Goal: Information Seeking & Learning: Learn about a topic

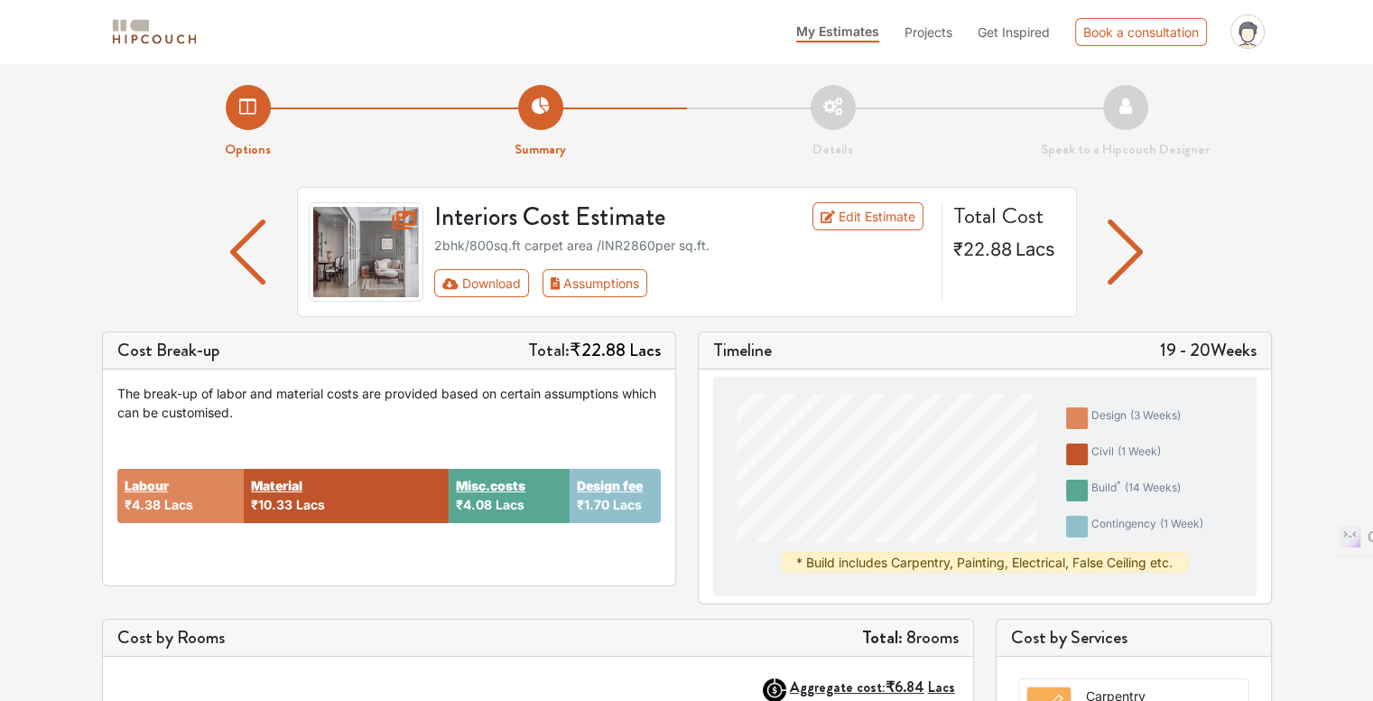
click at [840, 101] on li "Details" at bounding box center [833, 122] width 292 height 75
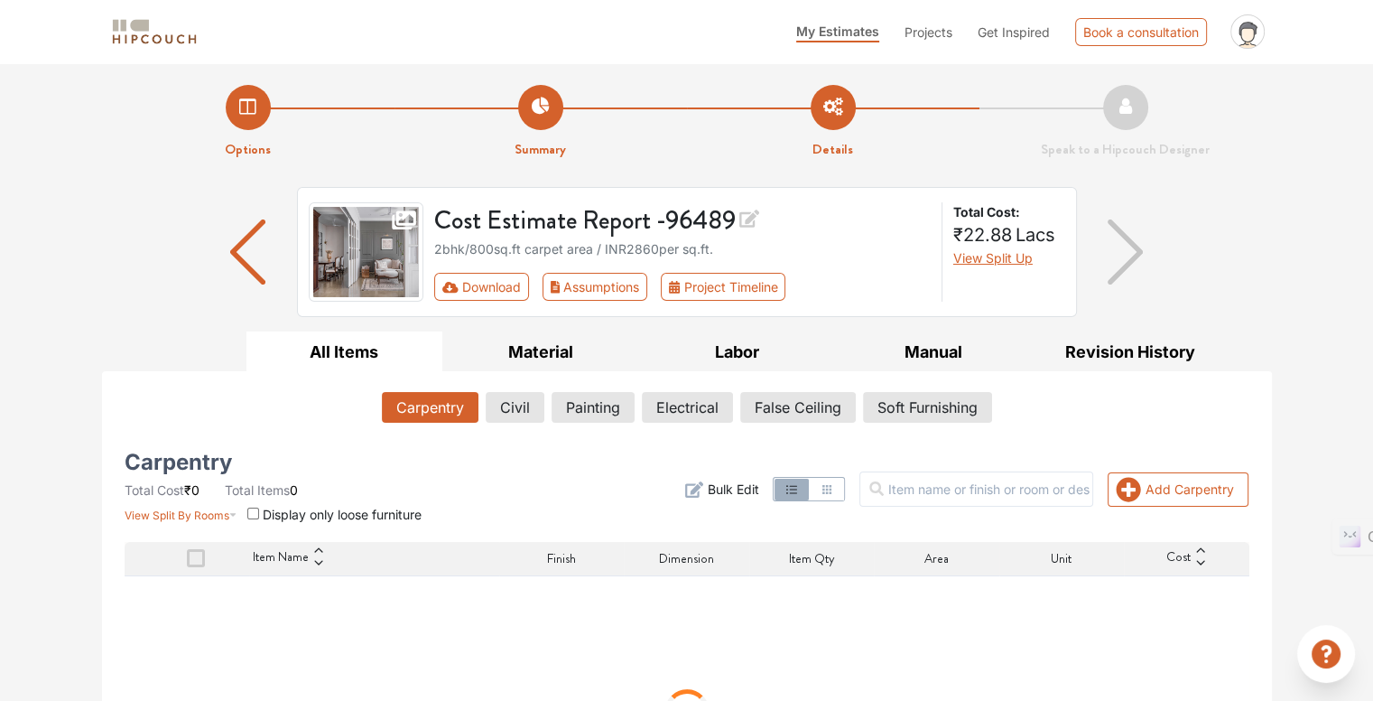
click at [1142, 255] on img "button" at bounding box center [1125, 251] width 35 height 65
click at [1132, 255] on img "button" at bounding box center [1125, 251] width 35 height 65
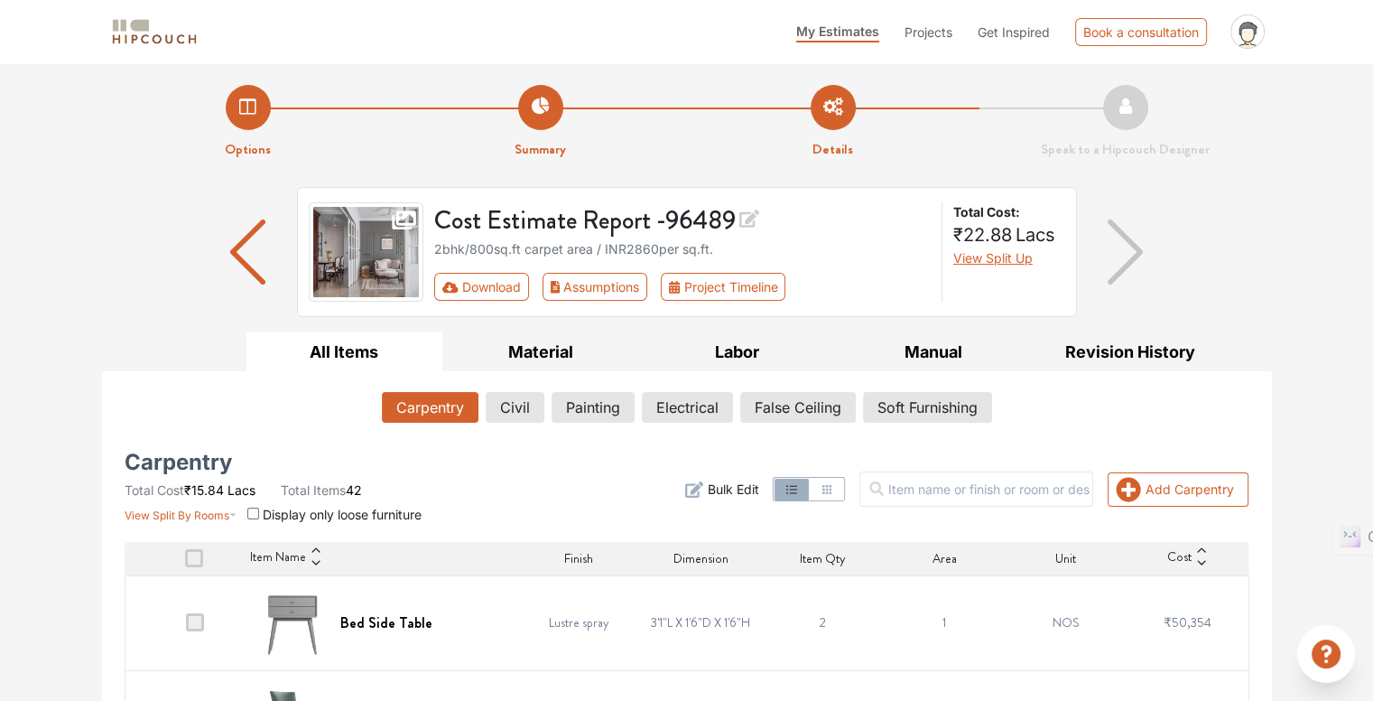
click at [1132, 255] on img "button" at bounding box center [1125, 251] width 35 height 65
click at [439, 408] on button "Carpentry" at bounding box center [430, 407] width 95 height 31
click at [347, 351] on button "All Items" at bounding box center [344, 351] width 197 height 41
click at [525, 346] on button "Material" at bounding box center [540, 351] width 197 height 41
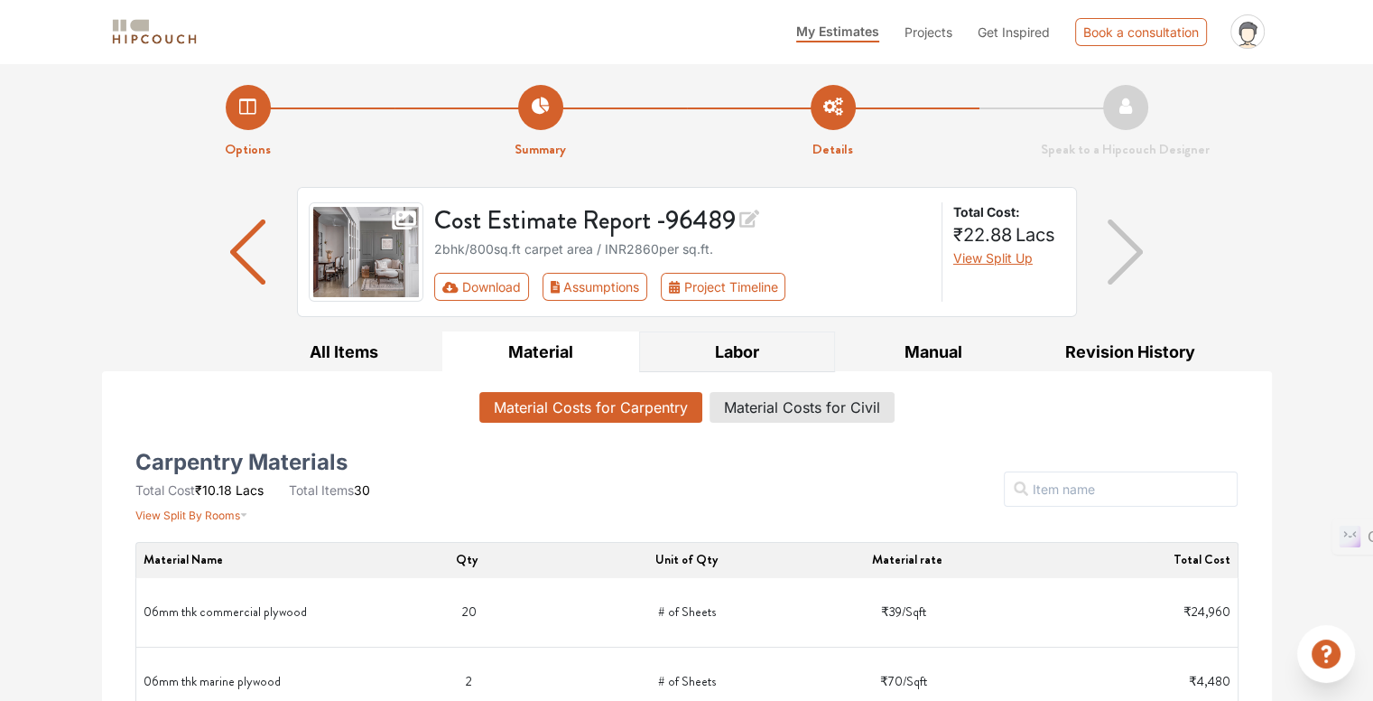
click at [762, 350] on button "Labor" at bounding box center [737, 351] width 197 height 41
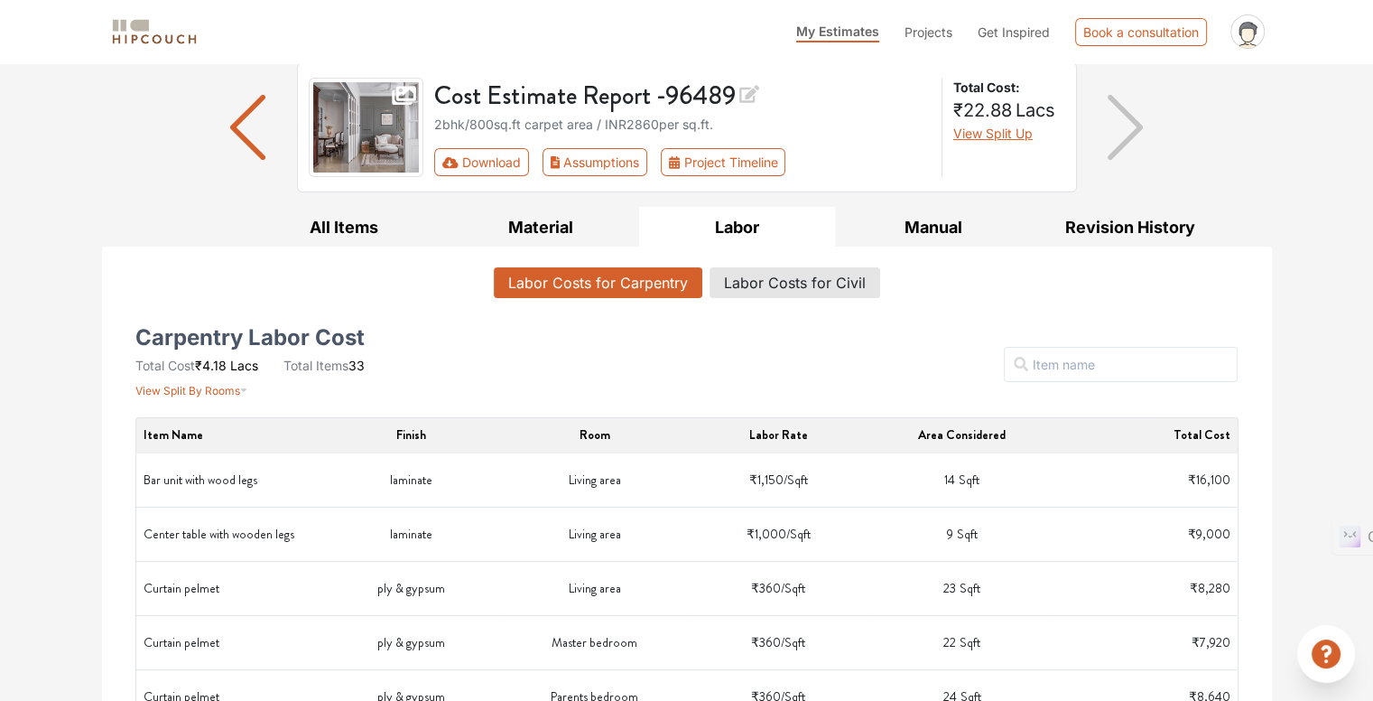
scroll to position [90, 0]
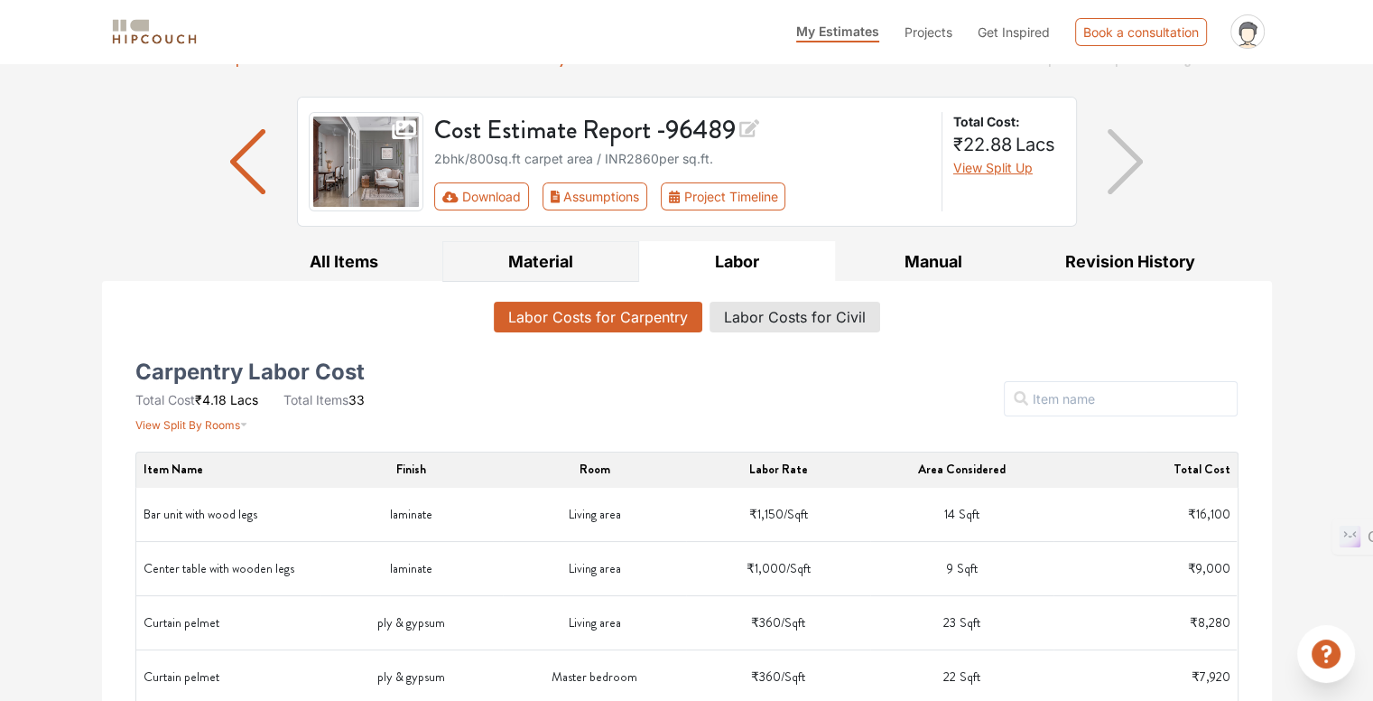
click at [552, 258] on button "Material" at bounding box center [540, 261] width 197 height 41
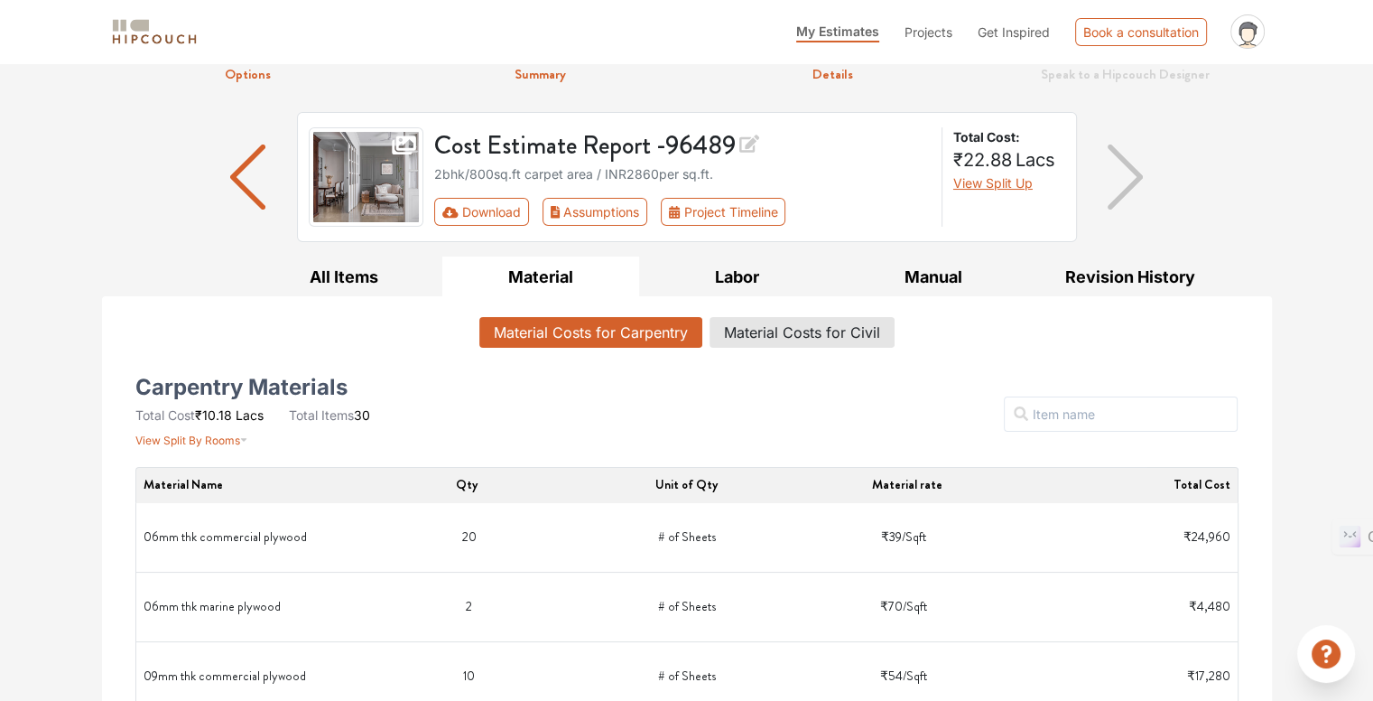
scroll to position [0, 0]
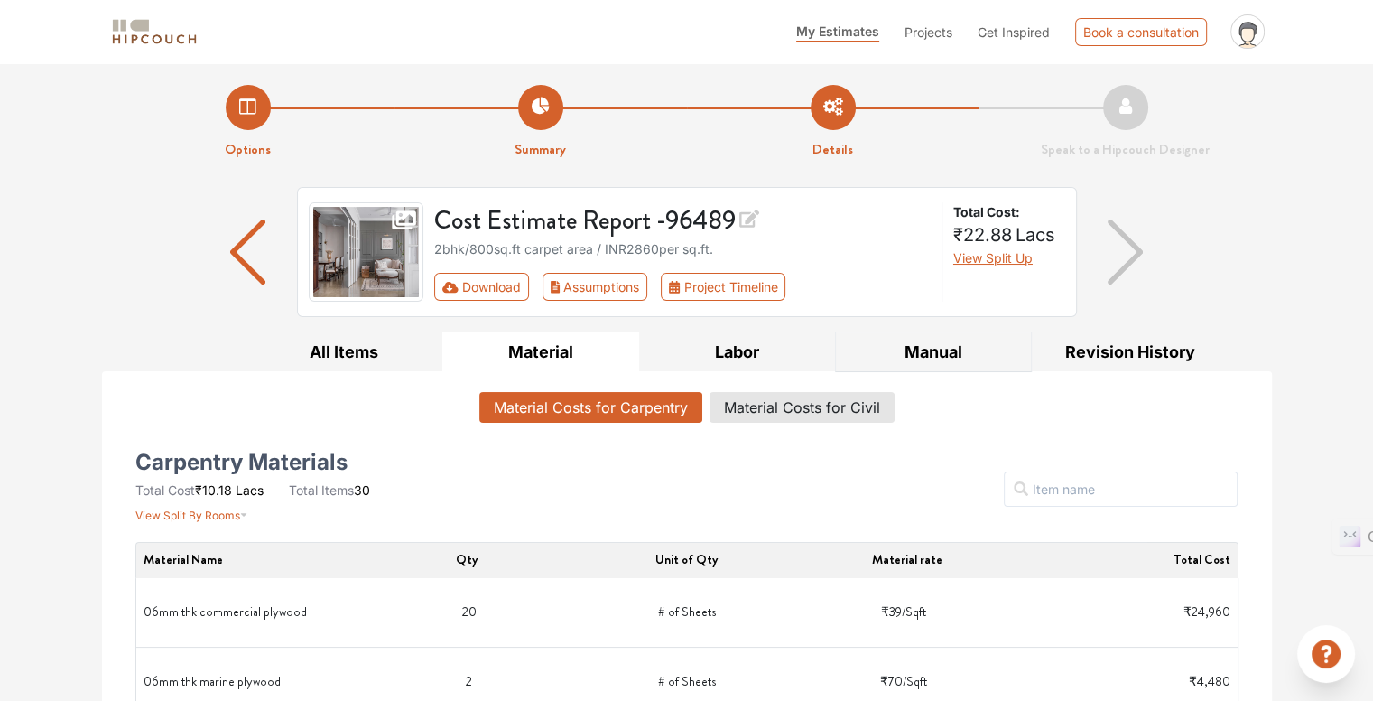
click at [924, 348] on button "Manual" at bounding box center [933, 351] width 197 height 41
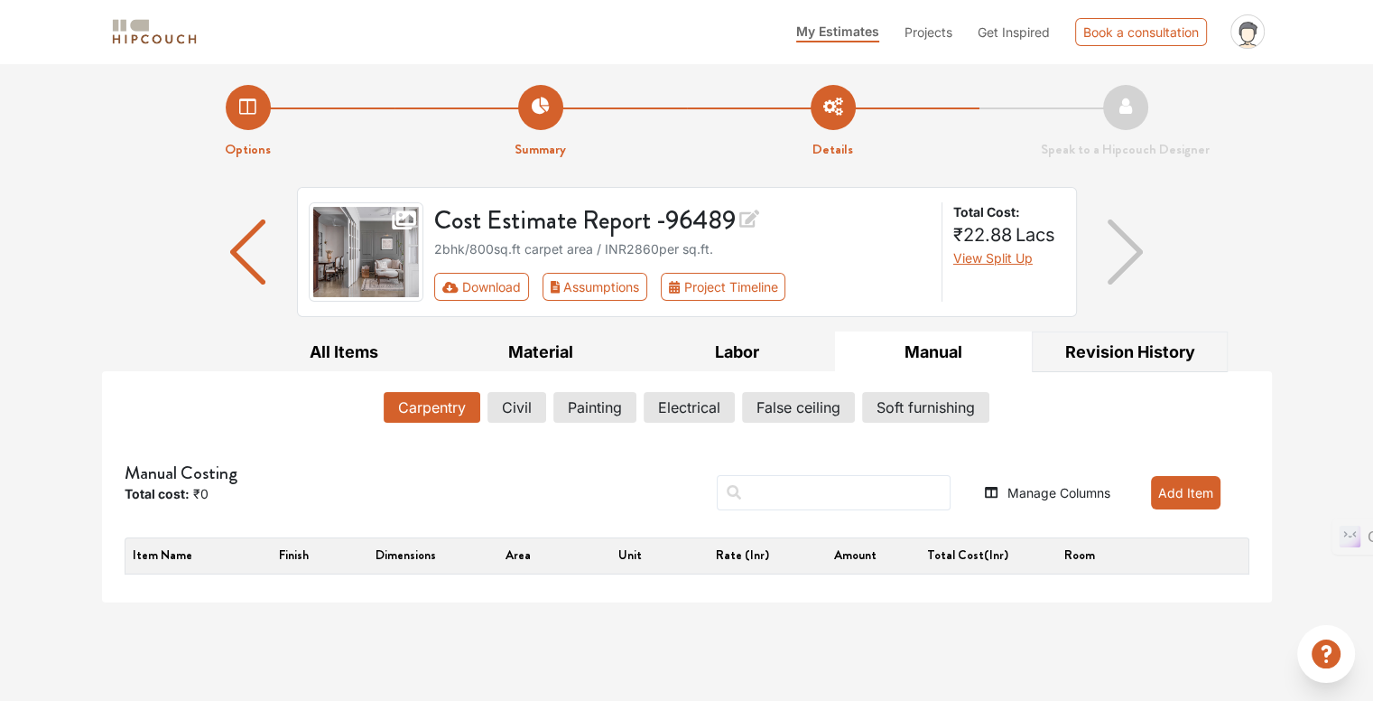
click at [1091, 346] on button "Revision History" at bounding box center [1130, 351] width 197 height 41
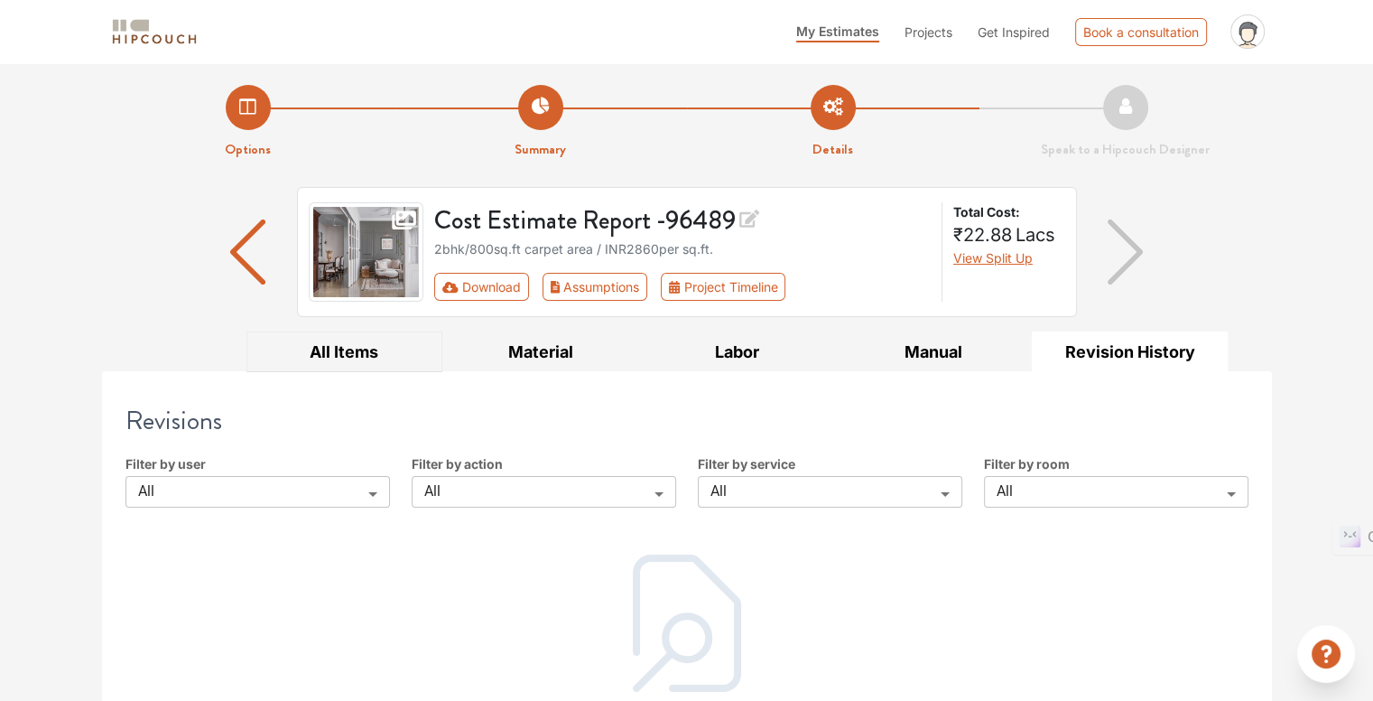
click at [392, 348] on button "All Items" at bounding box center [344, 351] width 197 height 41
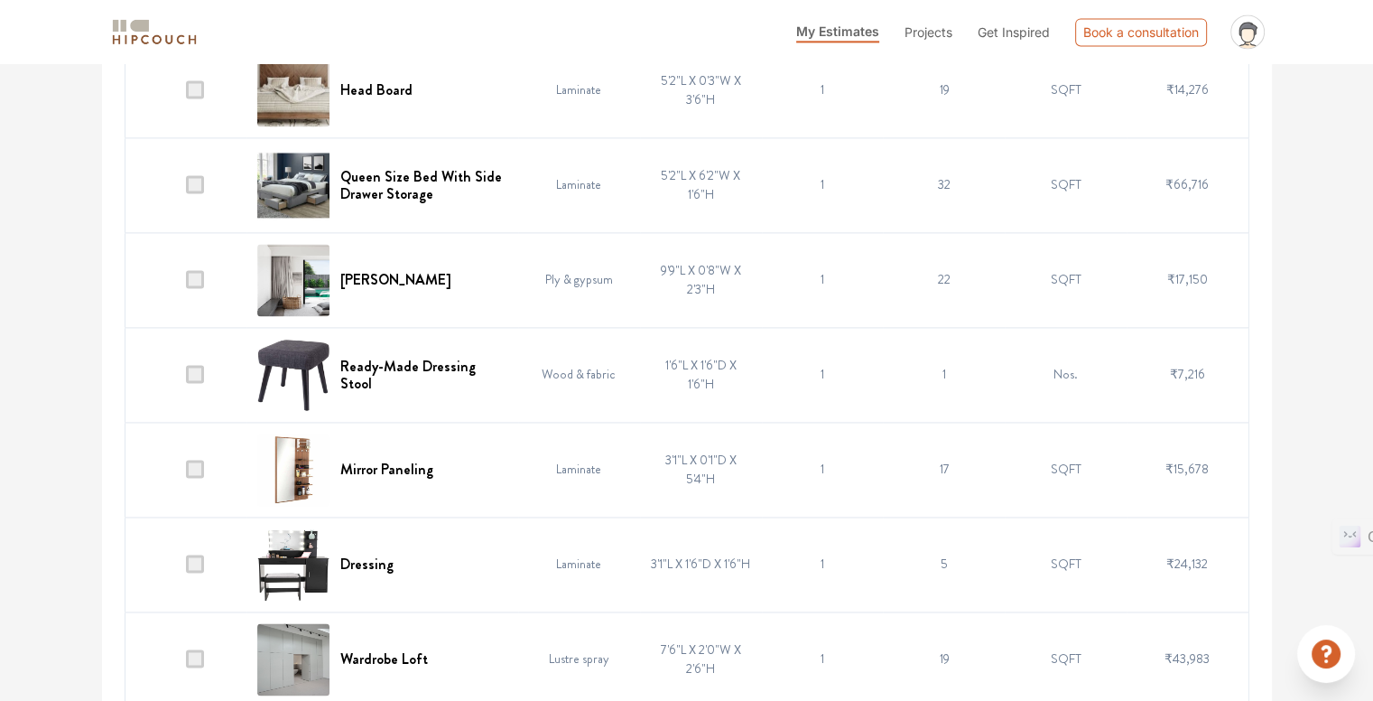
scroll to position [2889, 0]
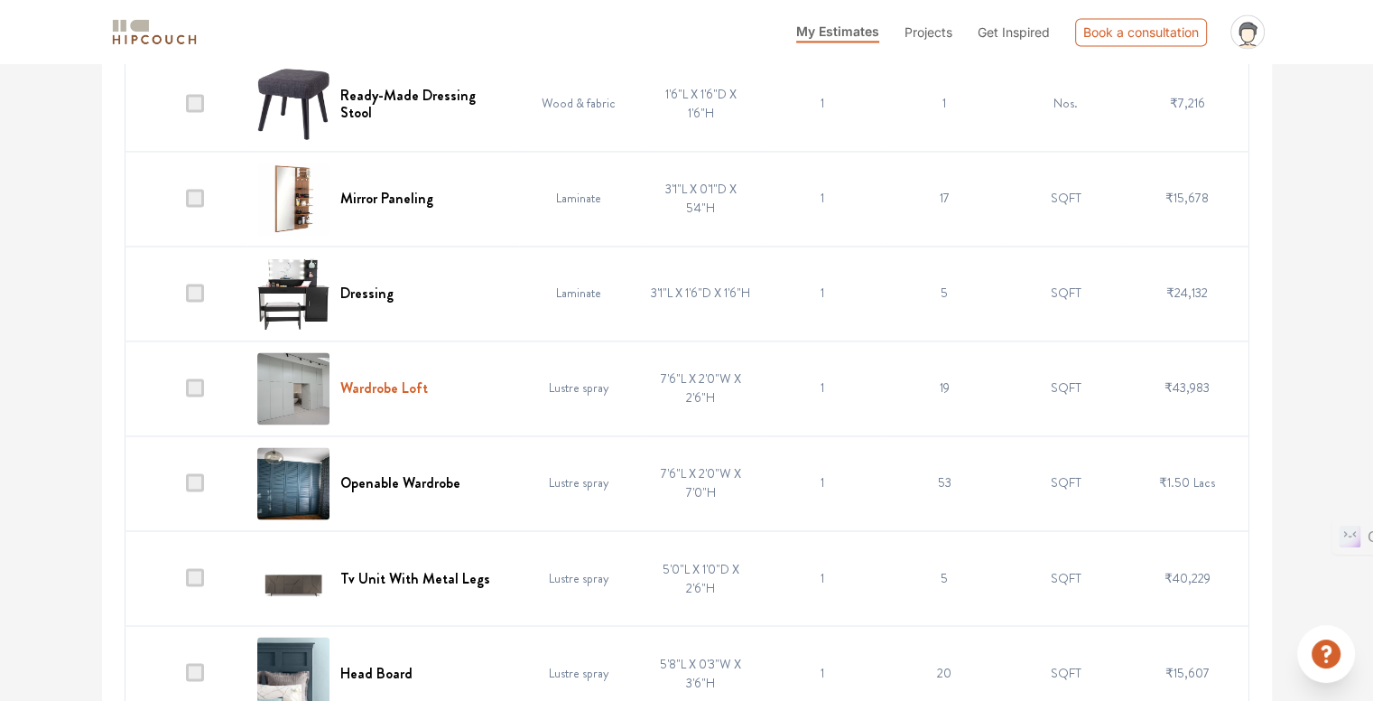
click at [410, 387] on h6 "Wardrobe Loft" at bounding box center [384, 387] width 88 height 17
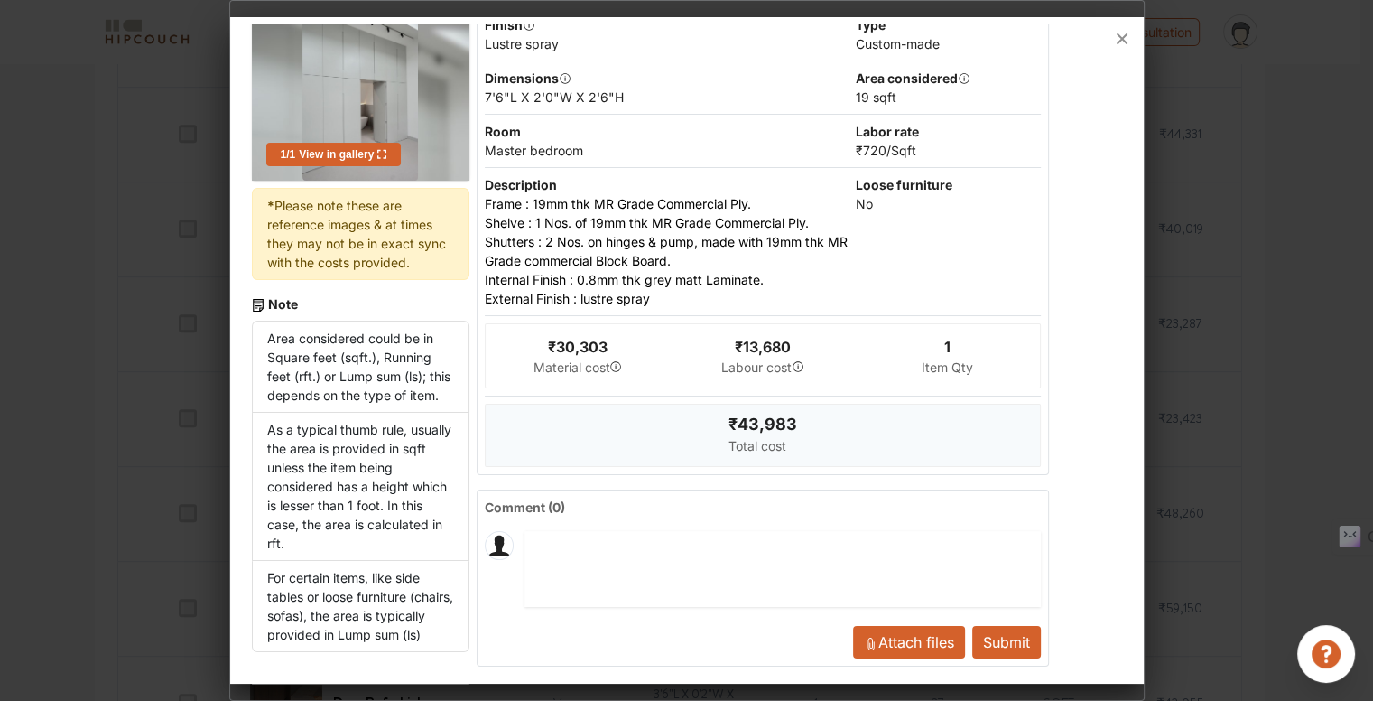
scroll to position [993, 0]
click at [1120, 36] on icon at bounding box center [1122, 38] width 29 height 29
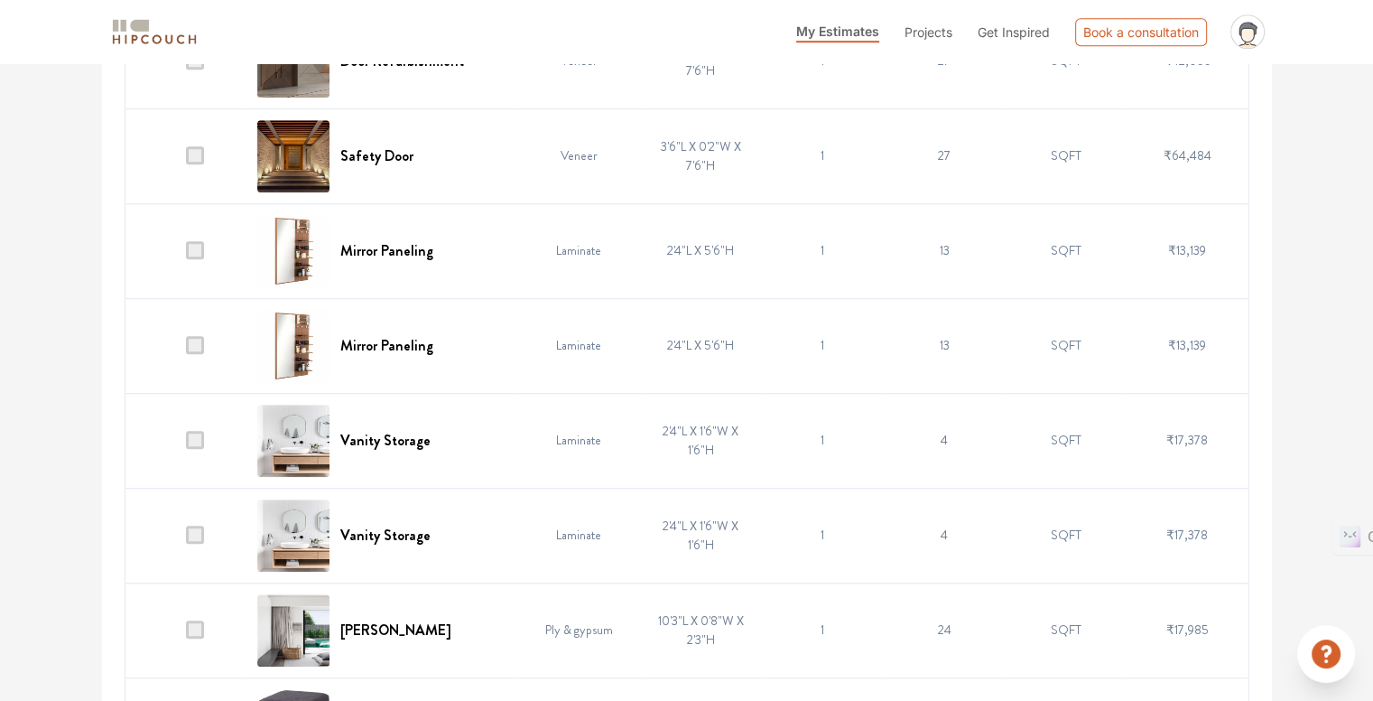
scroll to position [1444, 0]
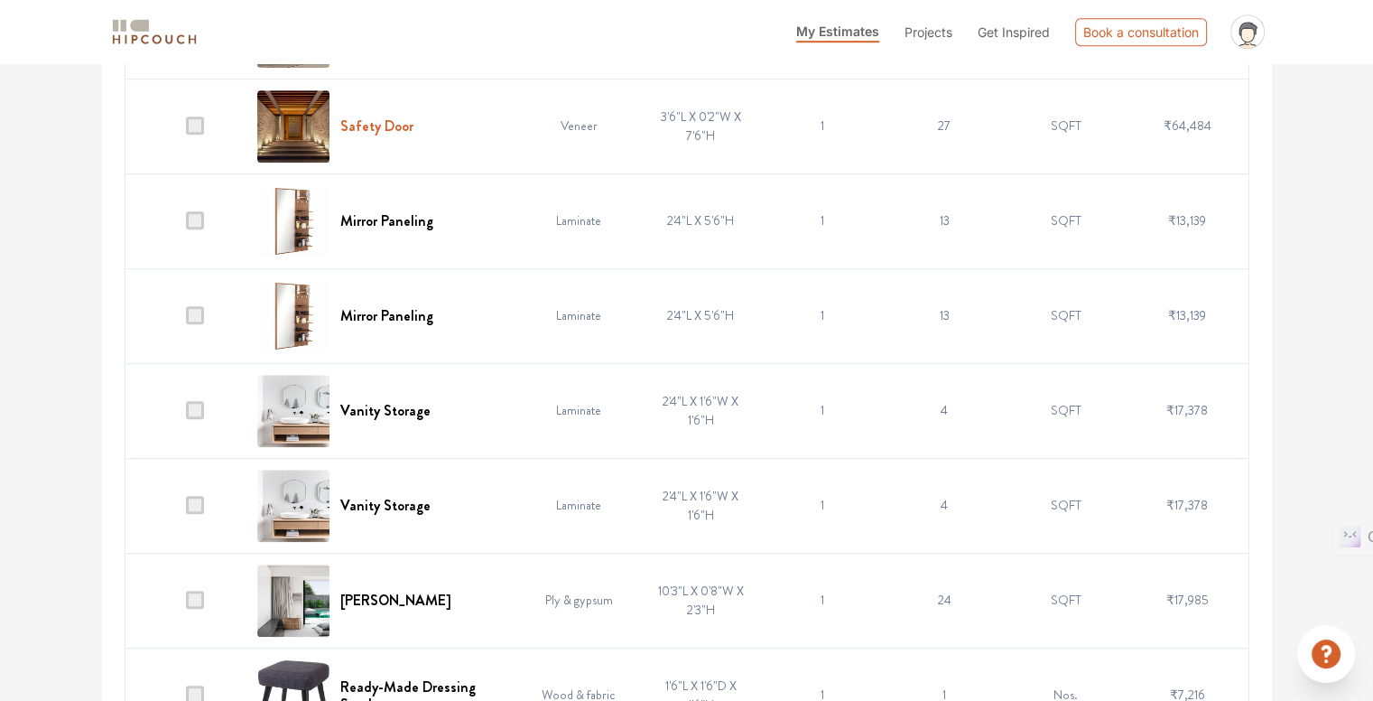
click at [386, 117] on h6 "Safety Door" at bounding box center [376, 125] width 73 height 17
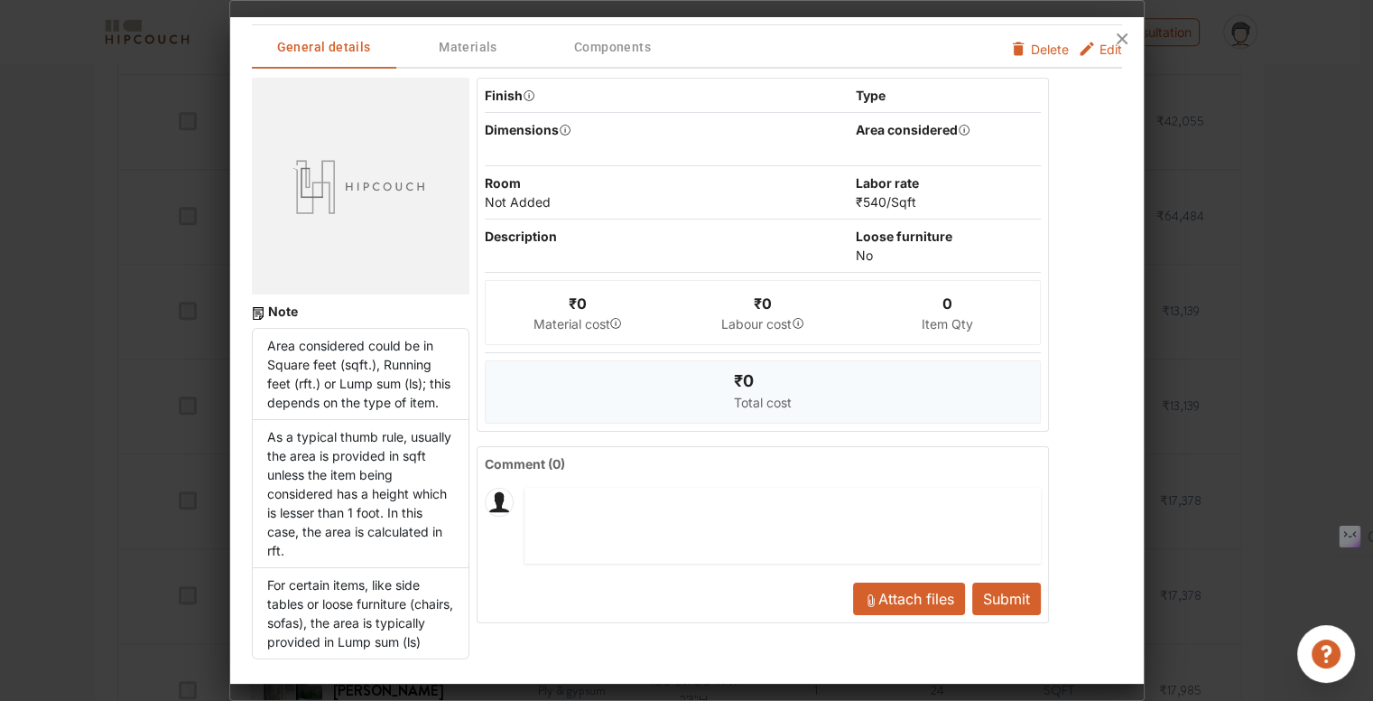
scroll to position [0, 0]
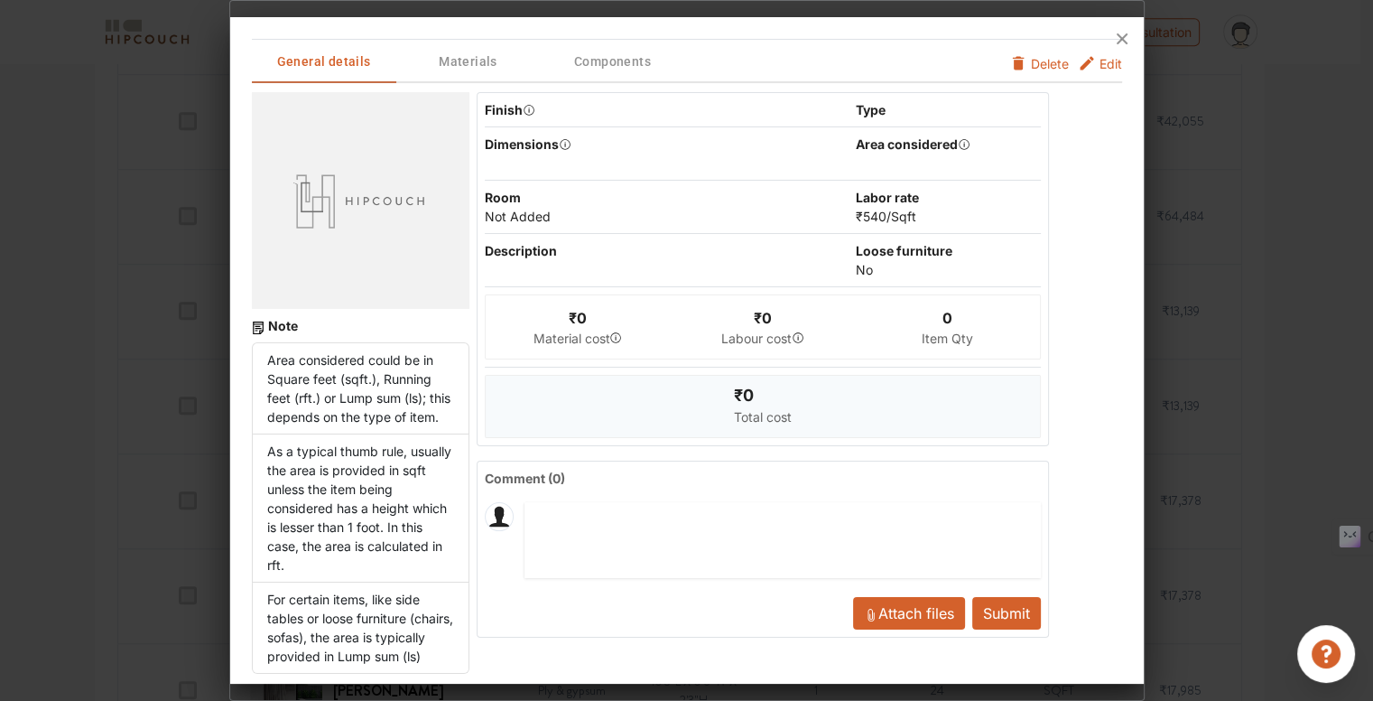
click at [1119, 45] on icon at bounding box center [1122, 38] width 29 height 29
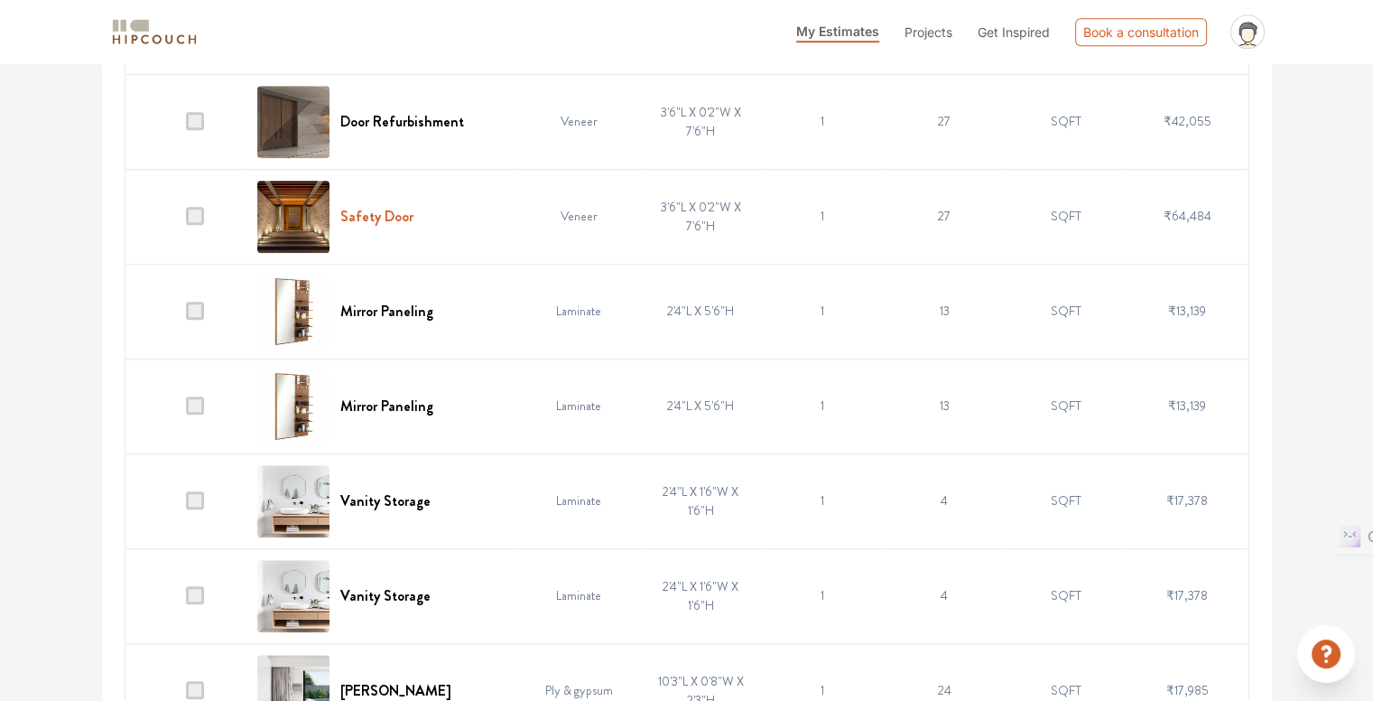
click at [356, 214] on h6 "Safety Door" at bounding box center [376, 216] width 73 height 17
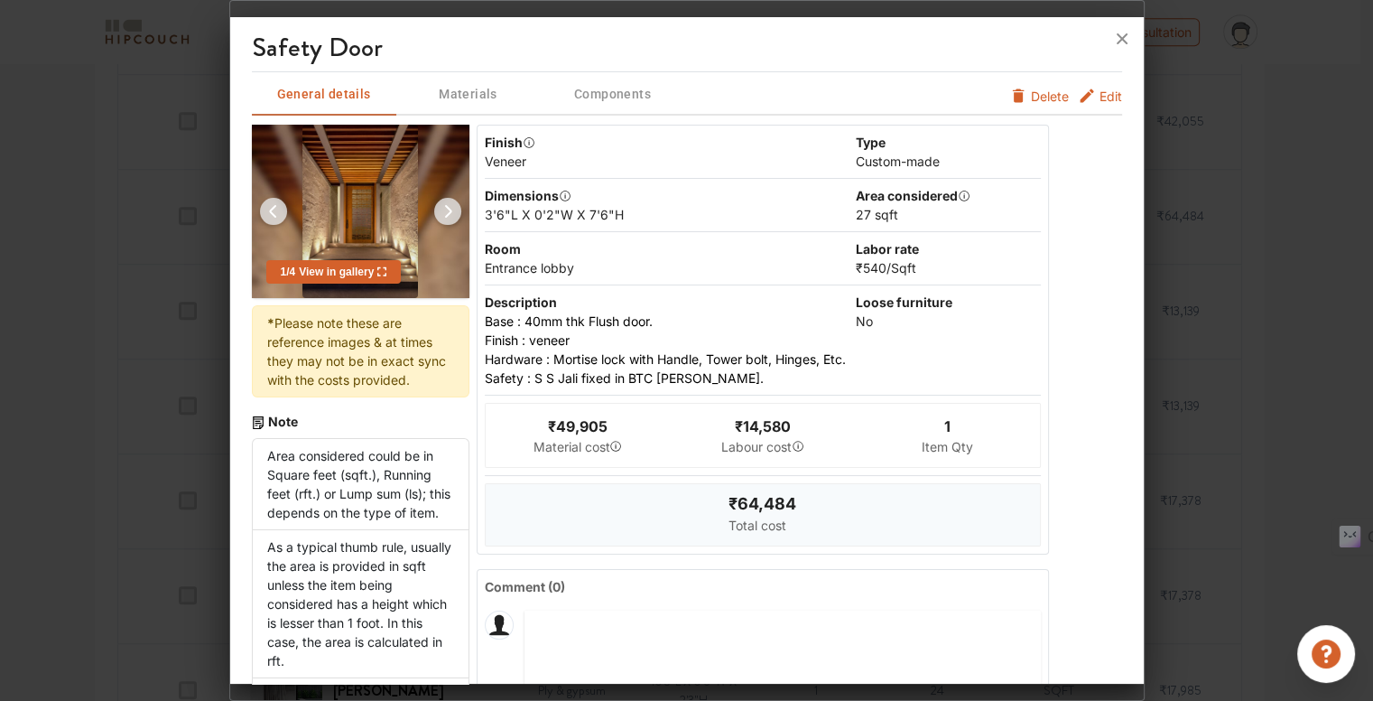
click at [450, 214] on img at bounding box center [447, 211] width 43 height 43
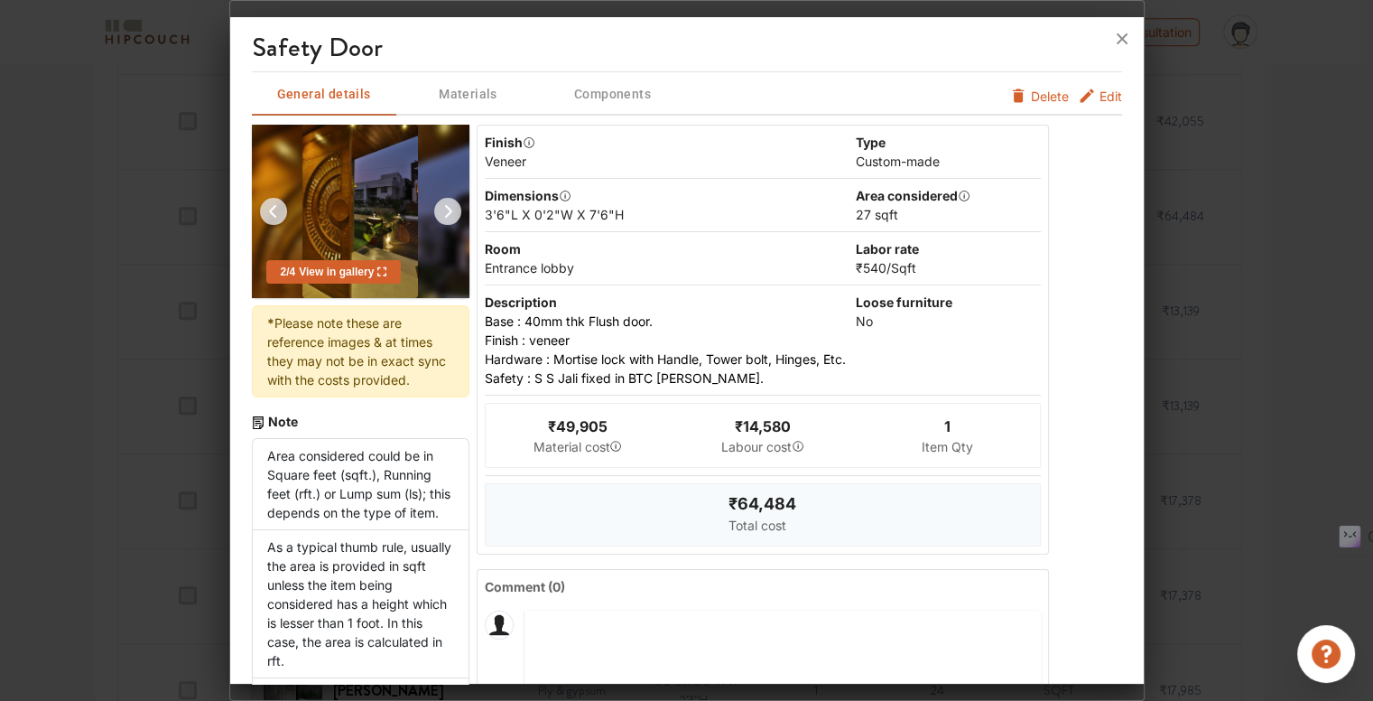
click at [450, 214] on img at bounding box center [447, 211] width 43 height 43
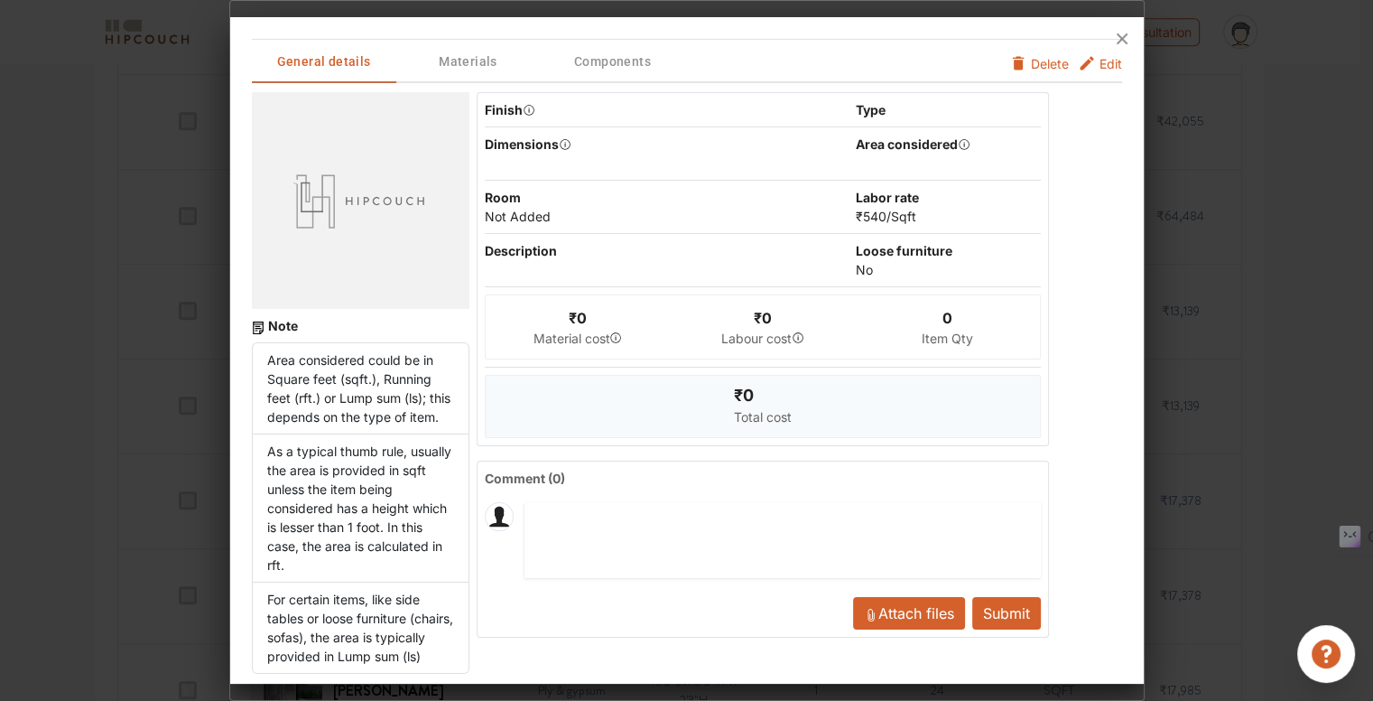
click at [300, 218] on div at bounding box center [361, 200] width 218 height 217
click at [487, 73] on button "Materials" at bounding box center [468, 61] width 144 height 43
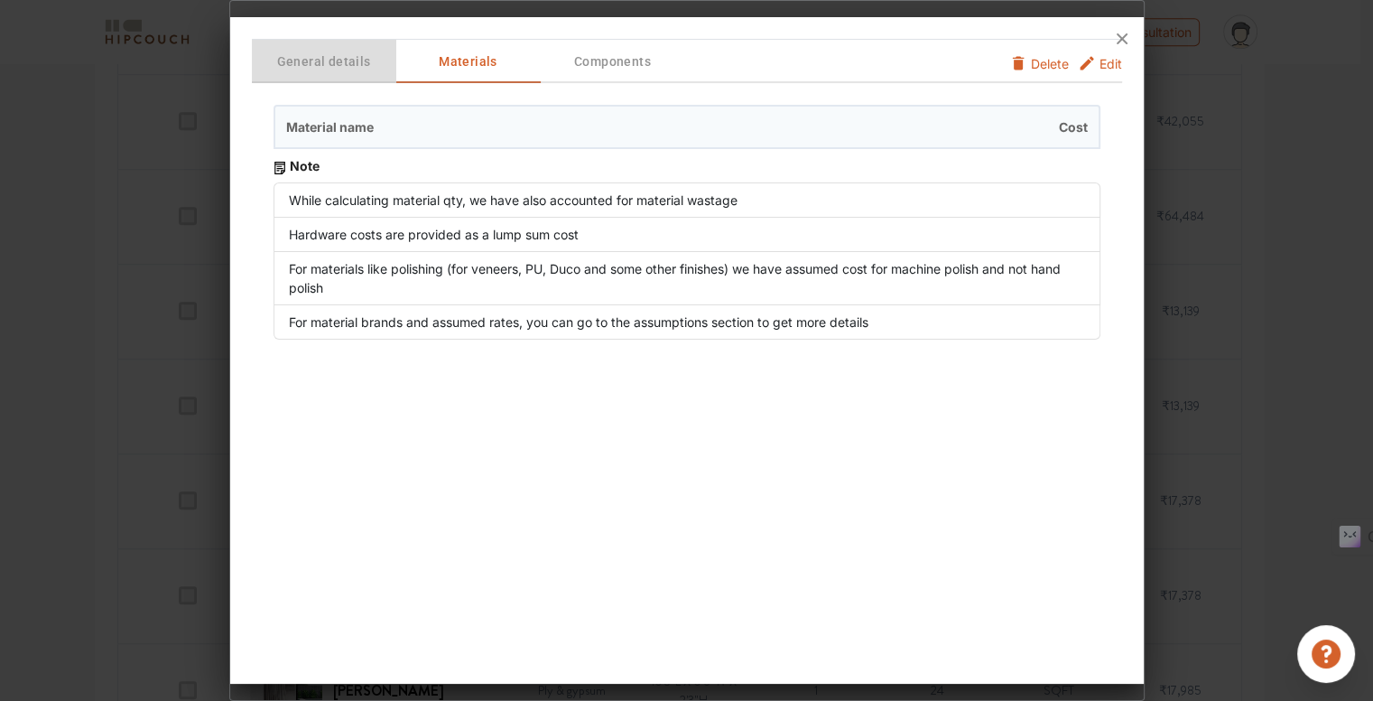
click at [256, 74] on button "General details" at bounding box center [324, 61] width 144 height 43
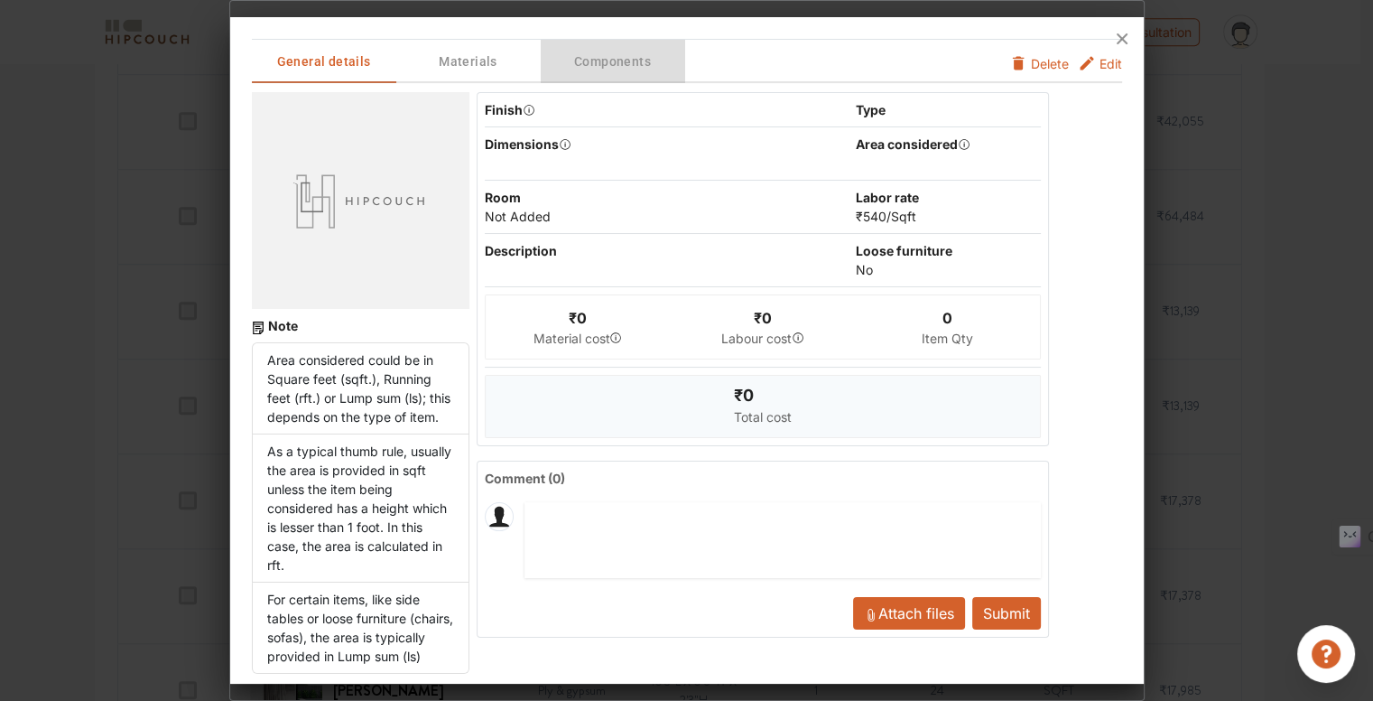
click at [557, 66] on span "Components" at bounding box center [613, 62] width 141 height 23
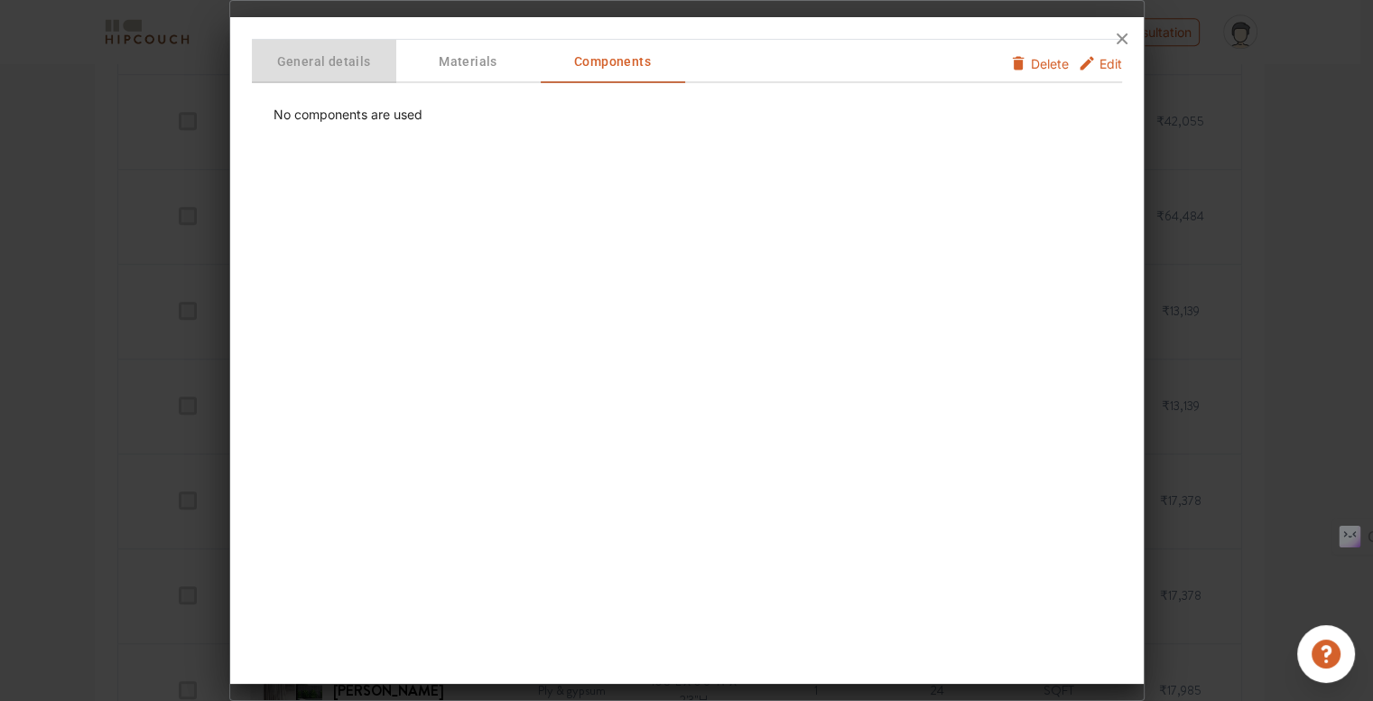
click at [289, 61] on span "General details" at bounding box center [324, 62] width 141 height 23
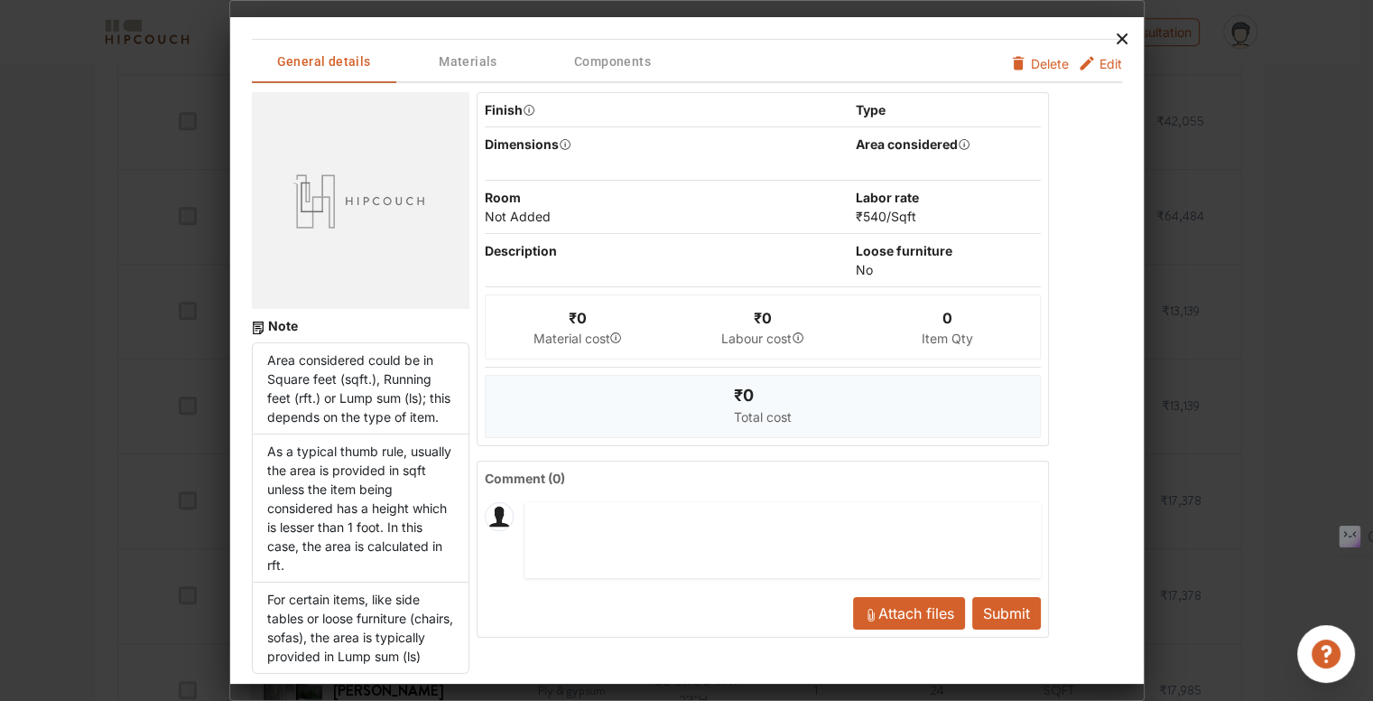
click at [1124, 45] on icon at bounding box center [1122, 38] width 29 height 29
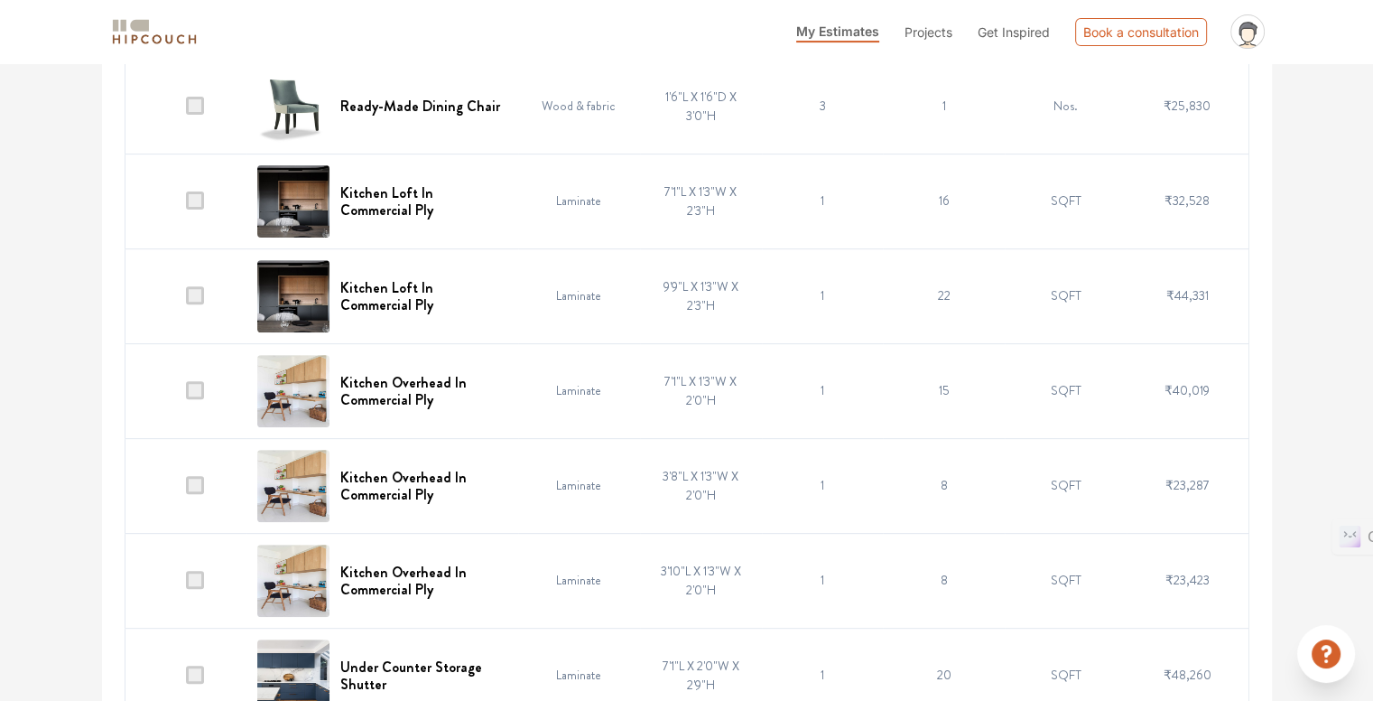
scroll to position [722, 0]
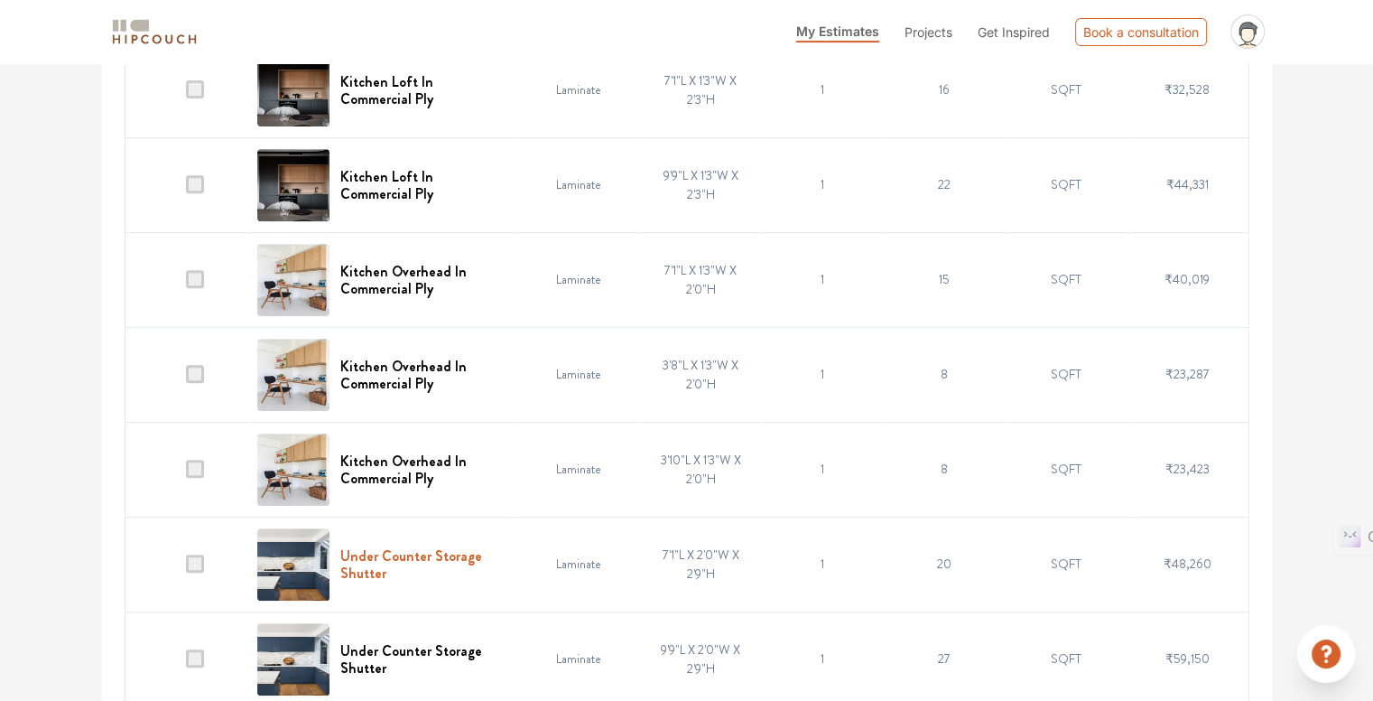
click at [409, 547] on h6 "Under Counter Storage Shutter" at bounding box center [423, 564] width 167 height 34
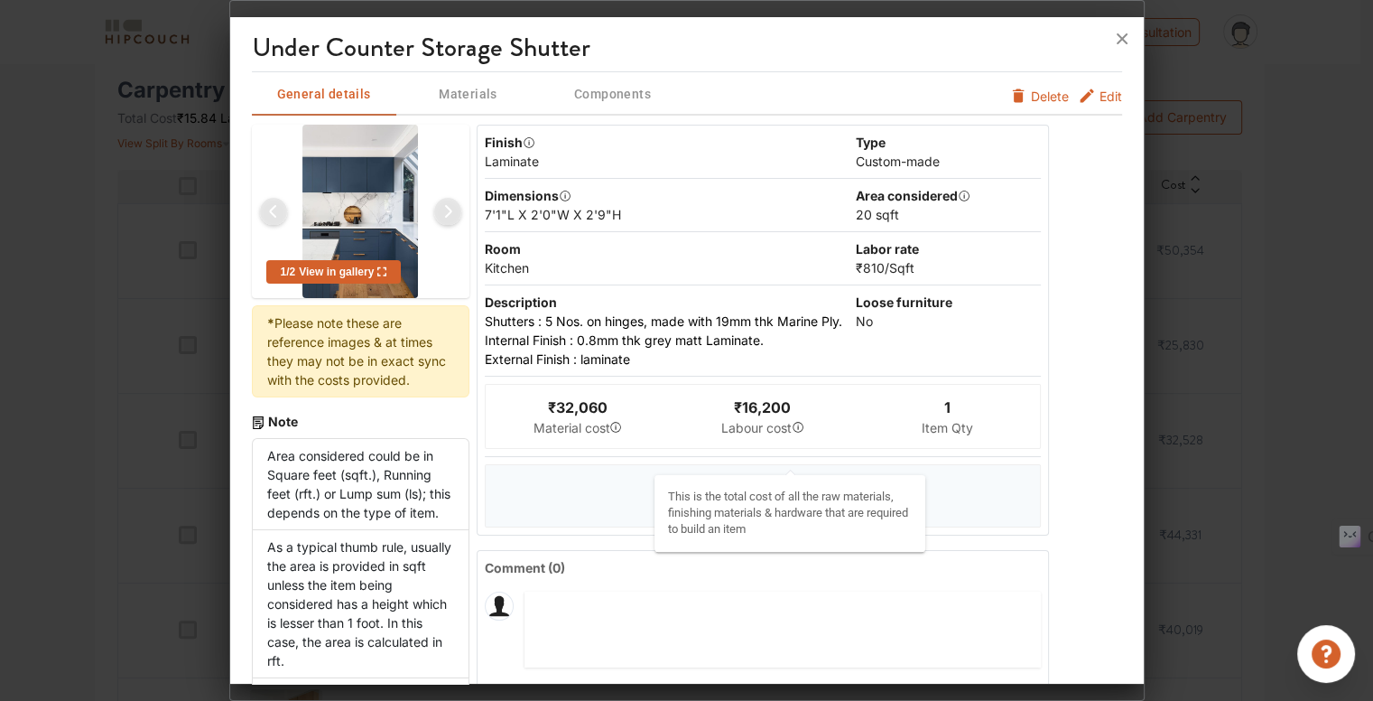
scroll to position [361, 0]
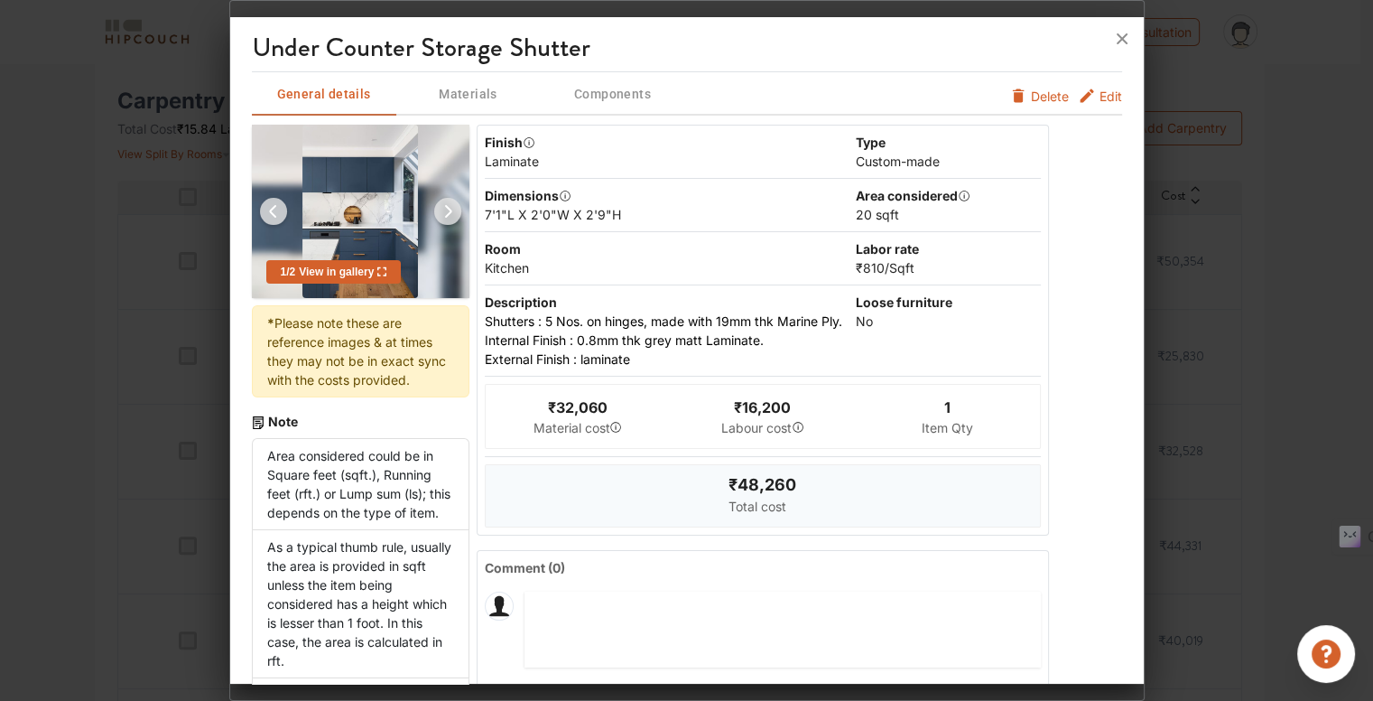
click at [626, 86] on span "Components" at bounding box center [613, 94] width 141 height 23
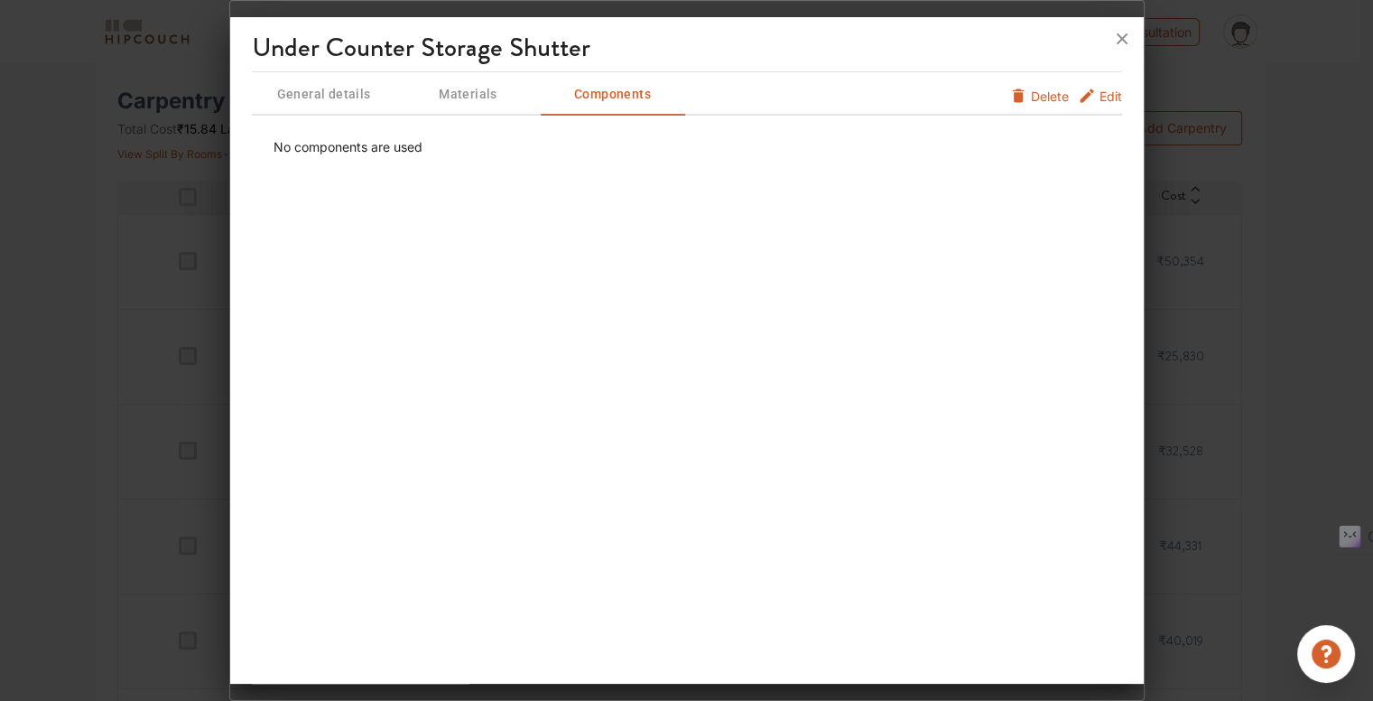
click at [478, 96] on span "Materials" at bounding box center [468, 94] width 141 height 23
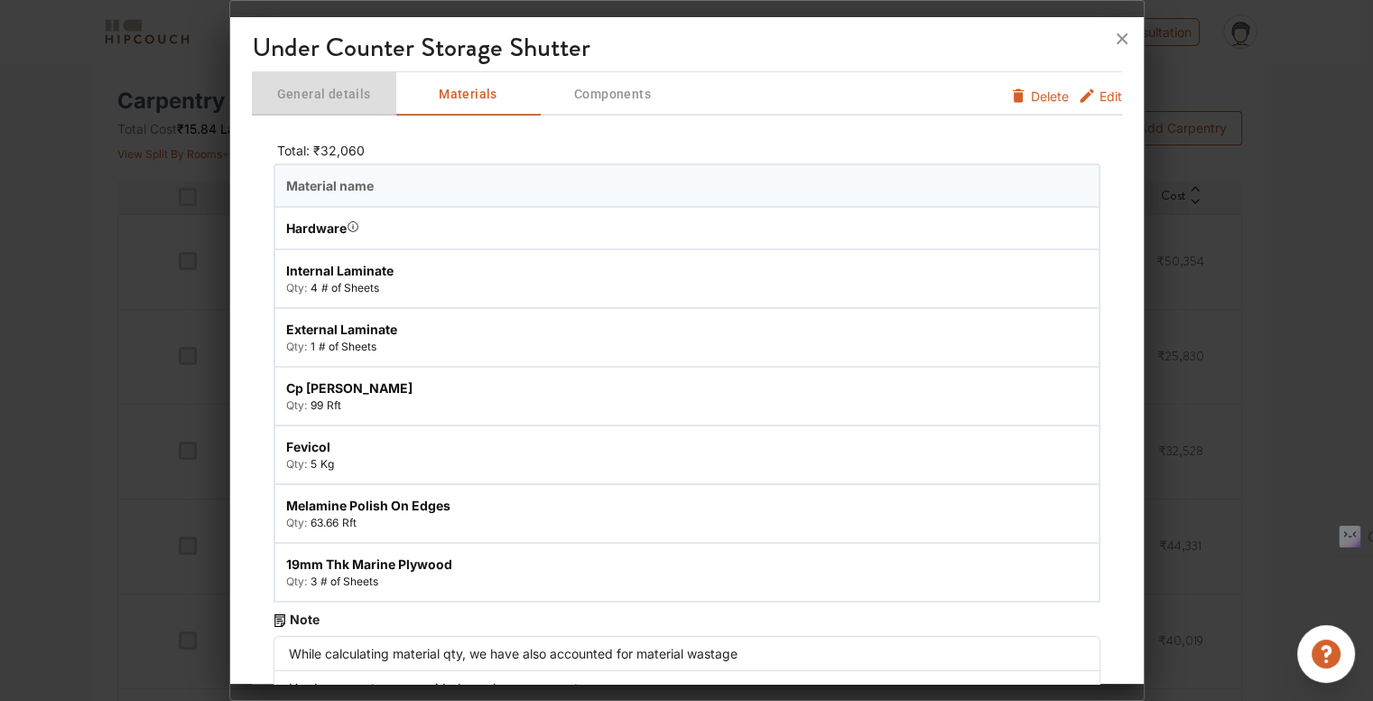
click at [325, 98] on span "General details" at bounding box center [324, 94] width 141 height 23
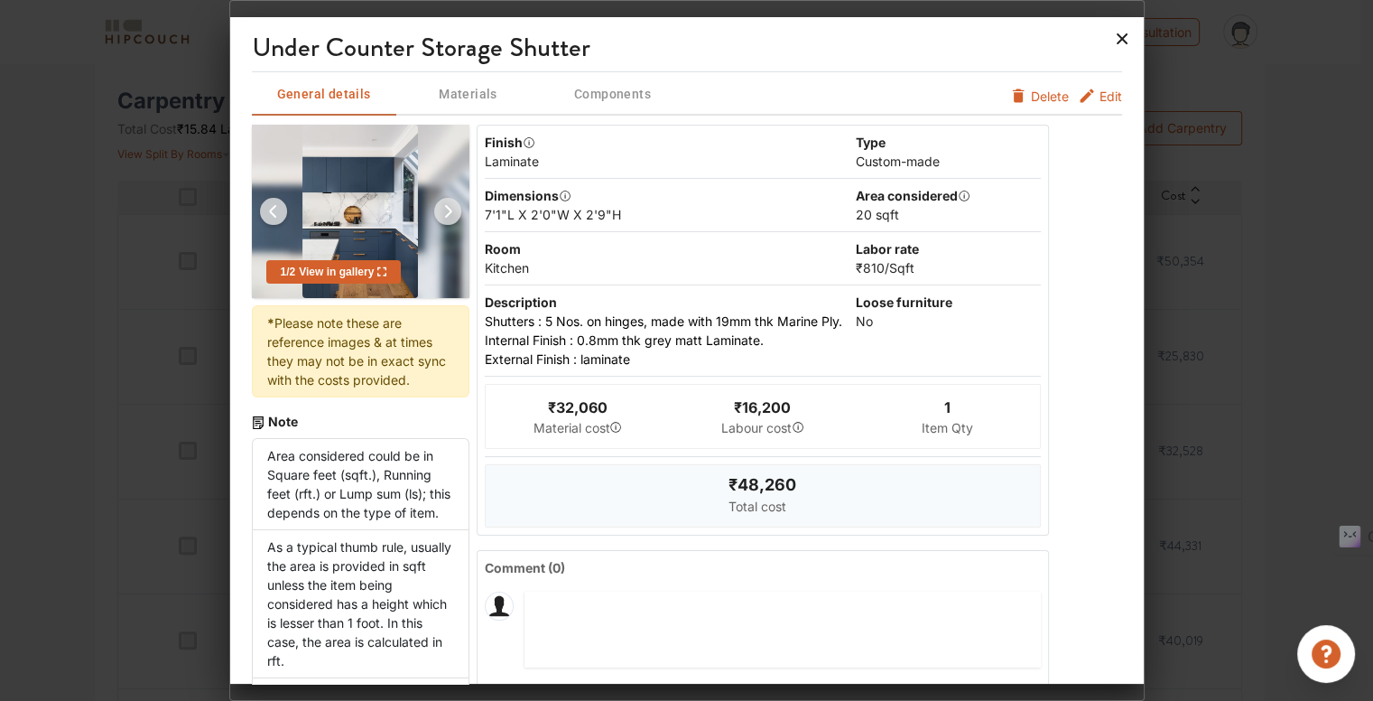
click at [1116, 34] on icon at bounding box center [1122, 38] width 29 height 29
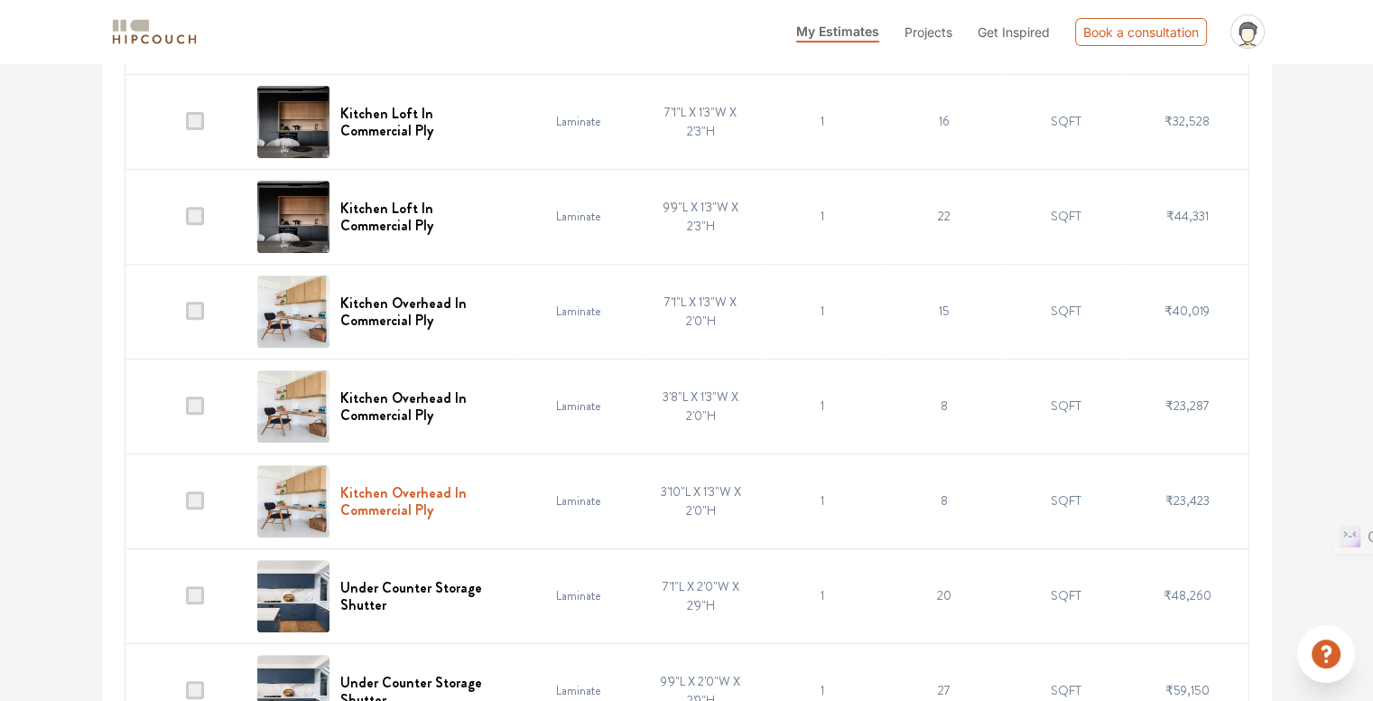
scroll to position [722, 0]
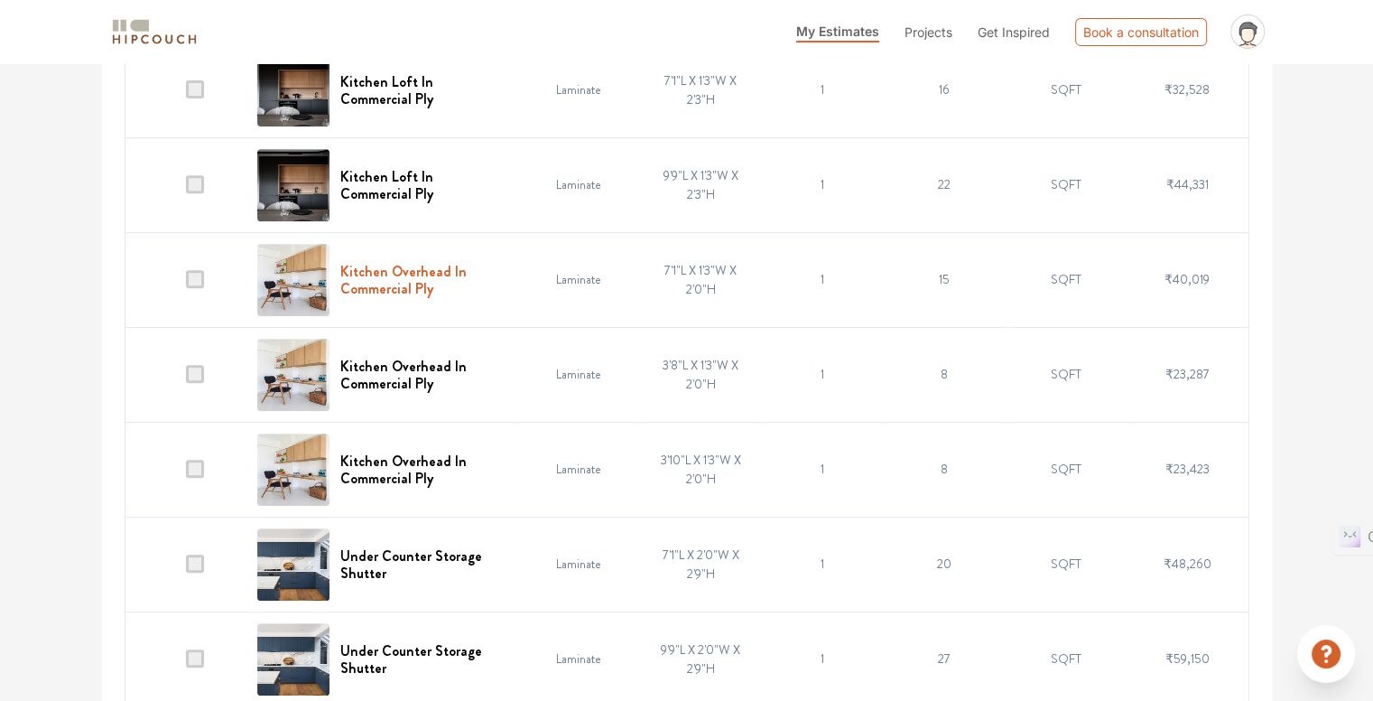
click at [392, 274] on h6 "Kitchen Overhead In Commercial Ply" at bounding box center [423, 280] width 167 height 34
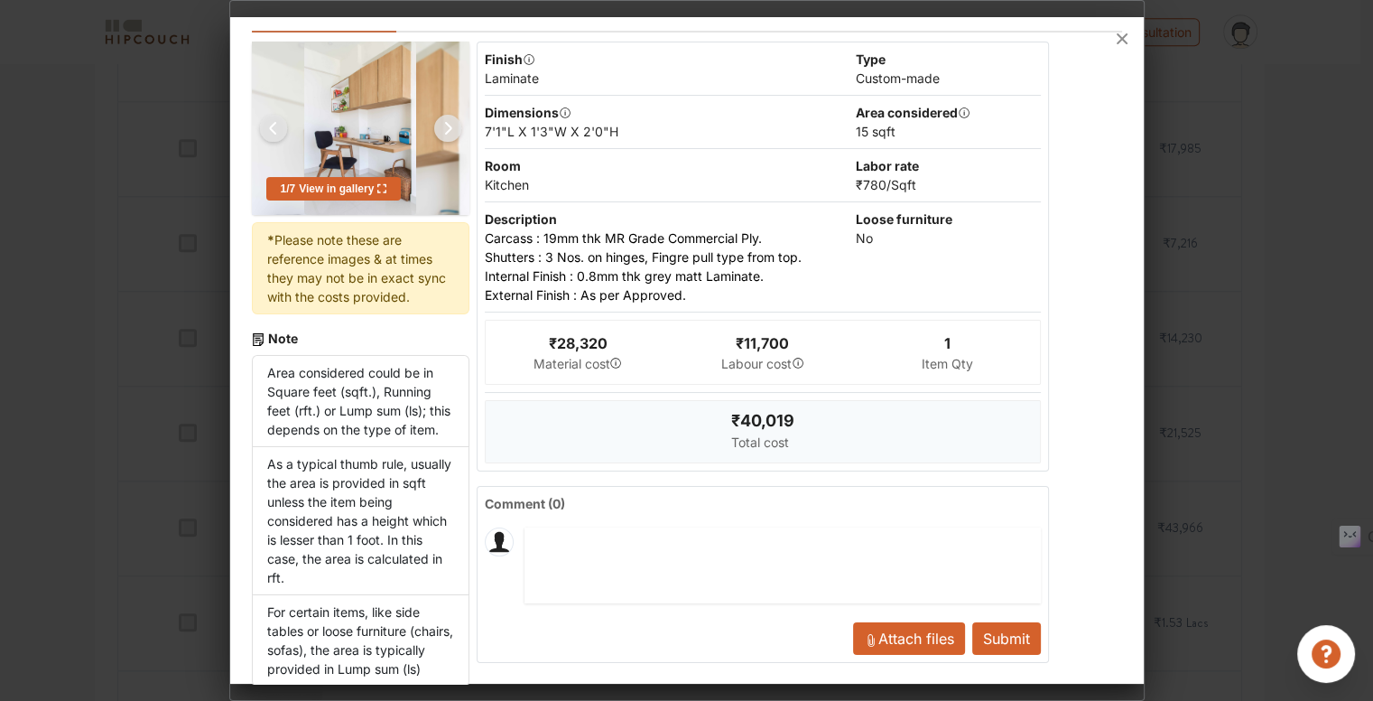
scroll to position [145, 0]
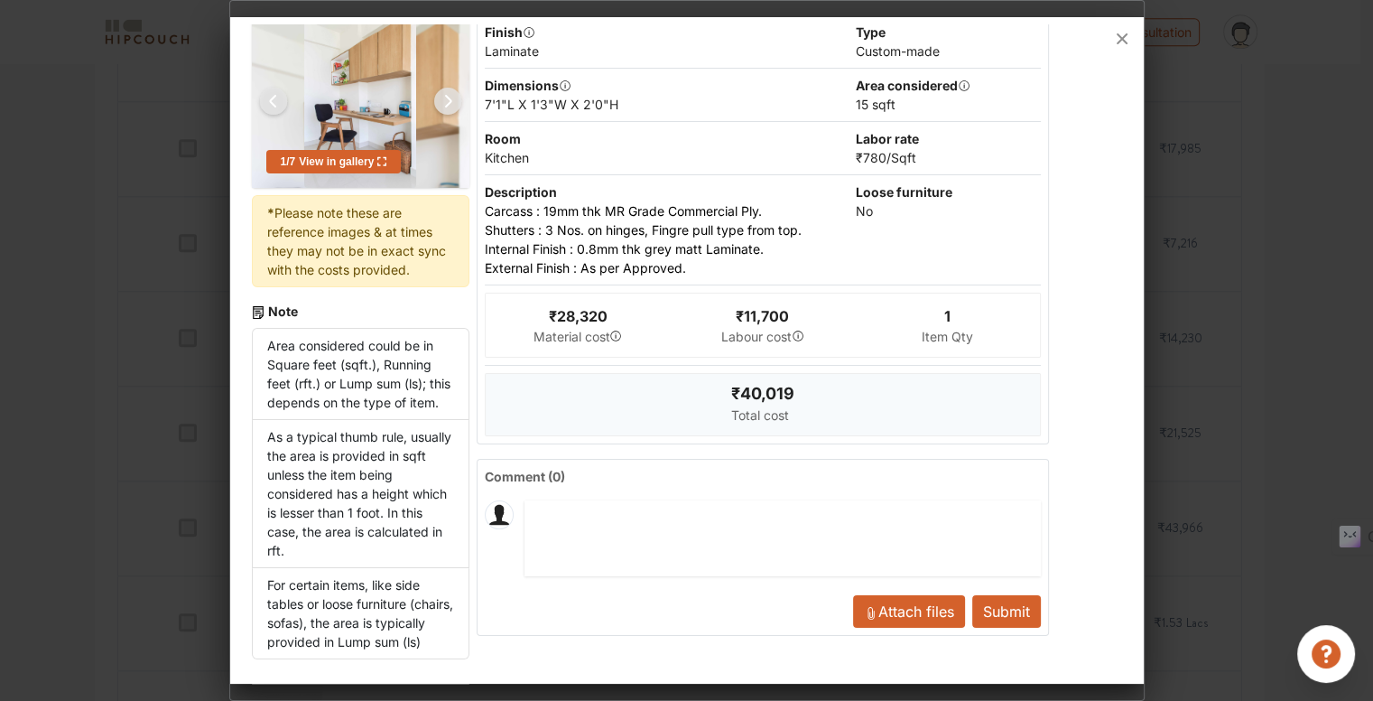
click at [450, 79] on img at bounding box center [447, 100] width 43 height 43
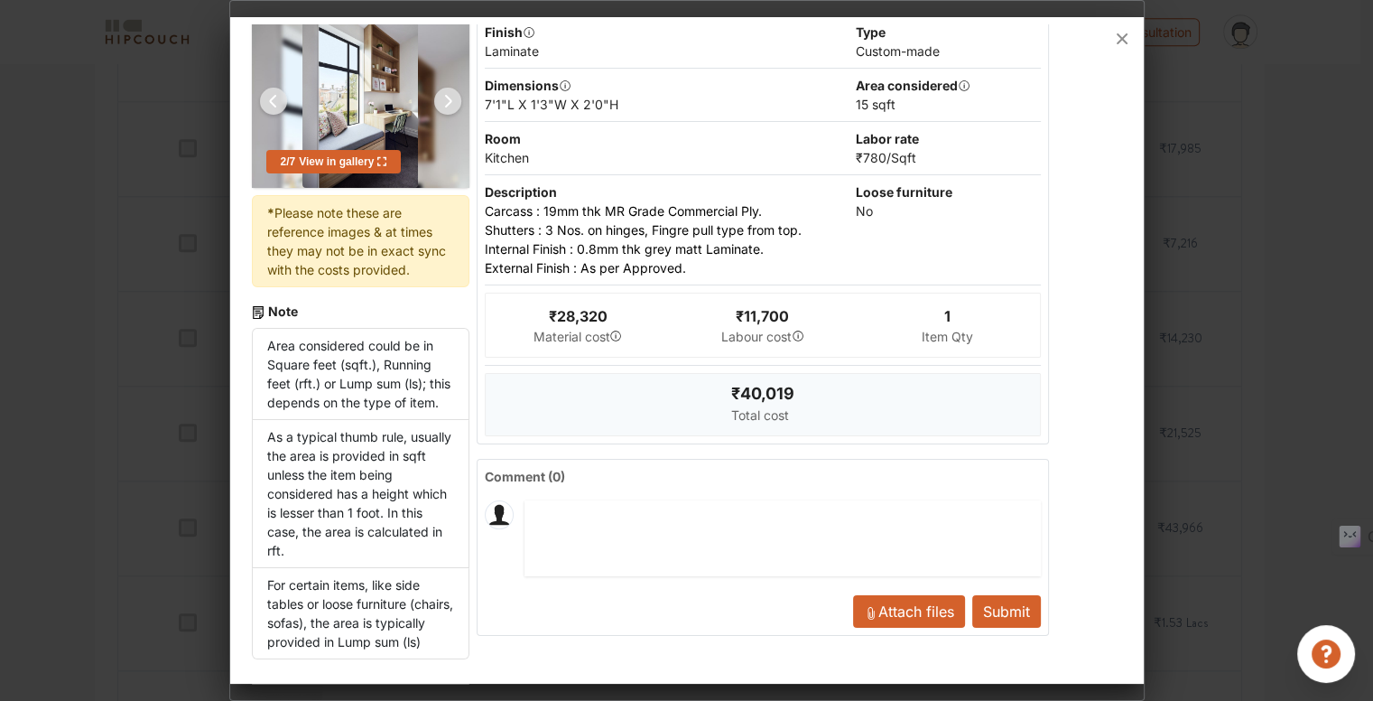
click at [450, 79] on img at bounding box center [447, 100] width 43 height 43
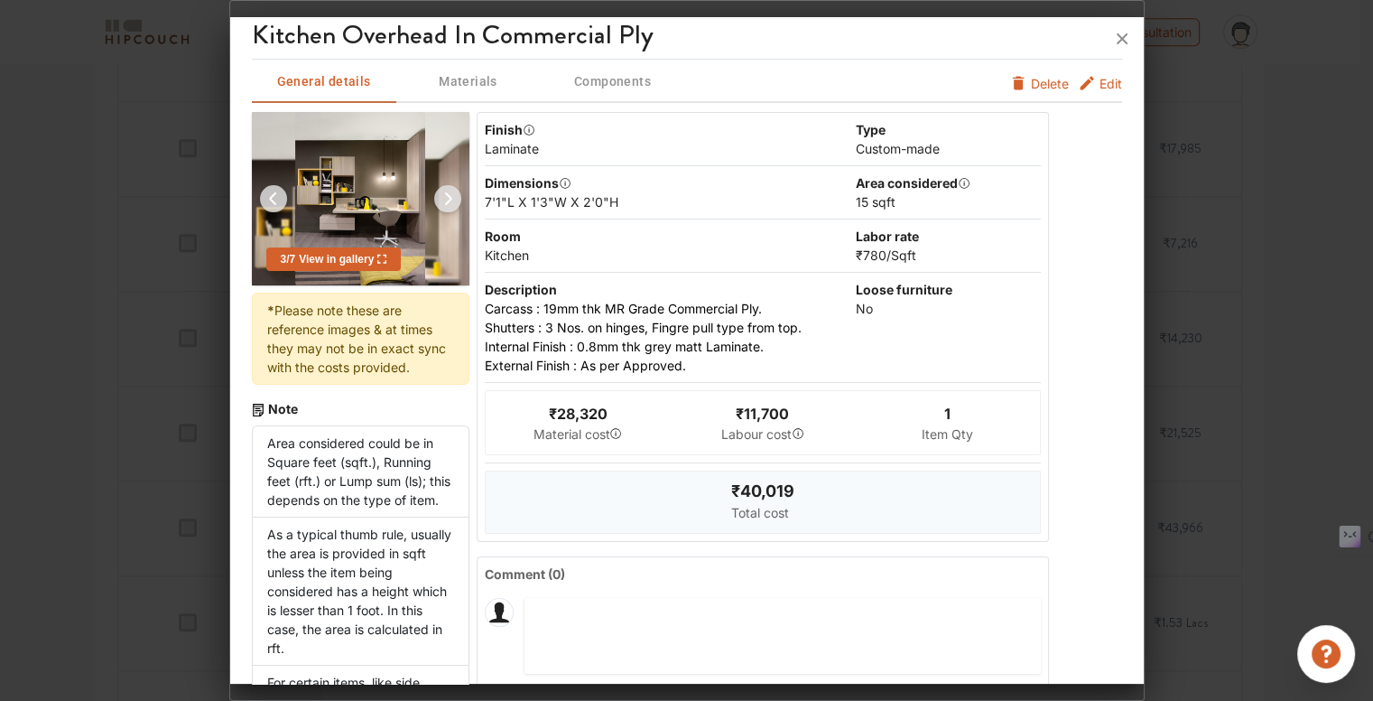
scroll to position [0, 0]
